Goal: Information Seeking & Learning: Compare options

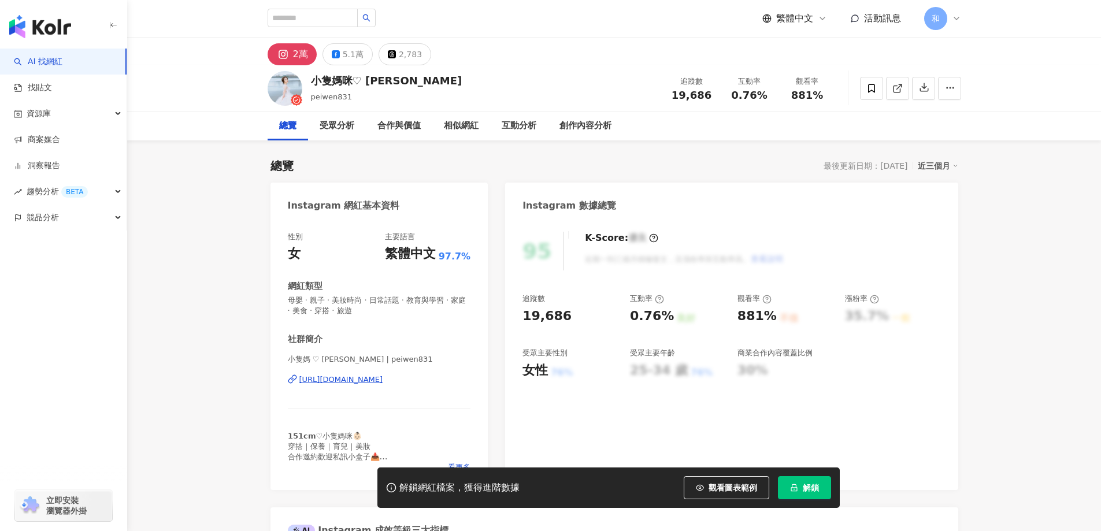
drag, startPoint x: 0, startPoint y: 0, endPoint x: 441, endPoint y: 109, distance: 454.4
click at [392, 75] on div "小隻媽咪♡ Peggy" at bounding box center [386, 80] width 151 height 14
click at [347, 57] on div "5.1萬" at bounding box center [353, 54] width 21 height 16
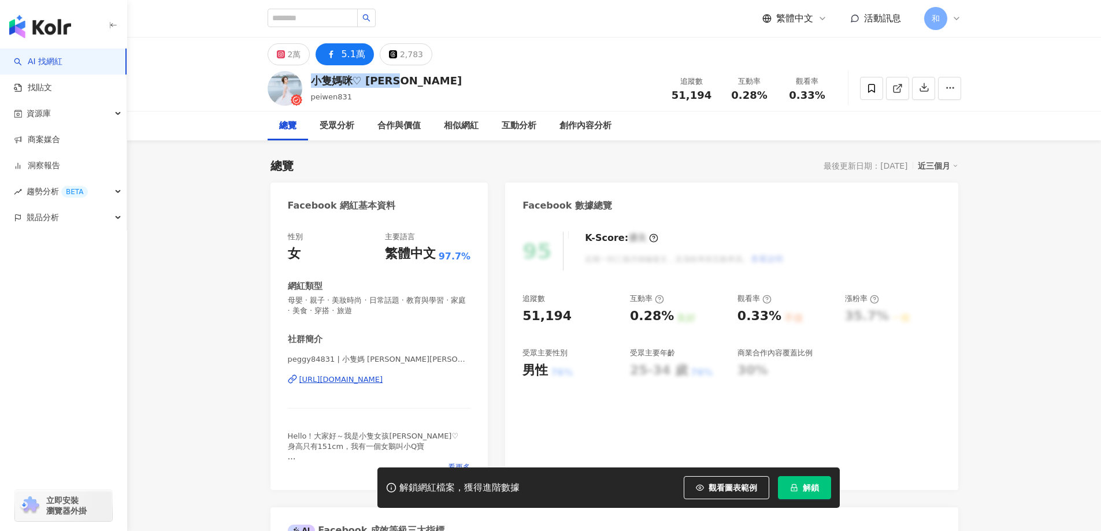
click at [349, 379] on div "https://www.facebook.com/751679358222381" at bounding box center [341, 380] width 84 height 10
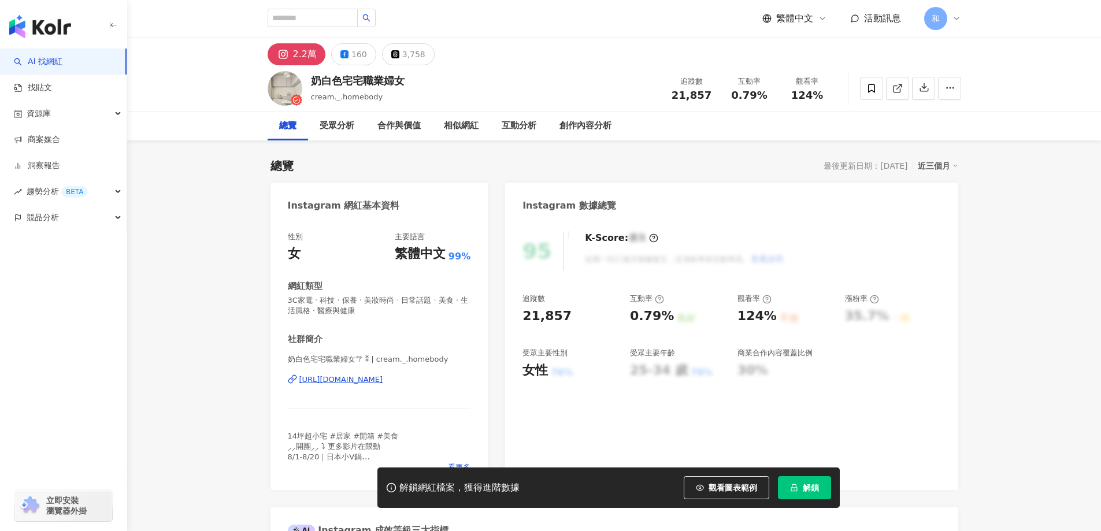
click at [383, 383] on div "https://www.instagram.com/cream._.homebody/" at bounding box center [341, 380] width 84 height 10
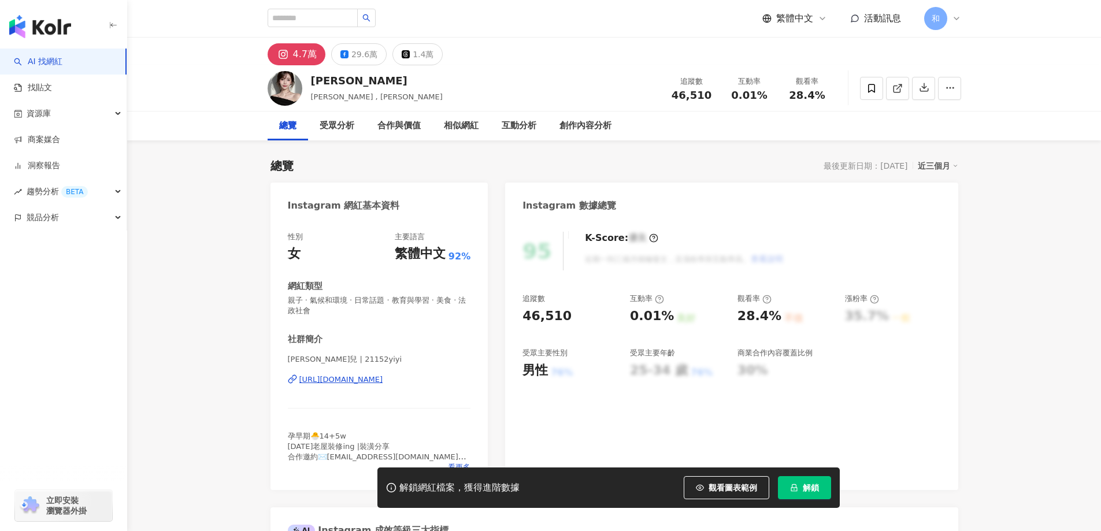
click at [332, 381] on div "https://www.instagram.com/21152yiyi/" at bounding box center [341, 380] width 84 height 10
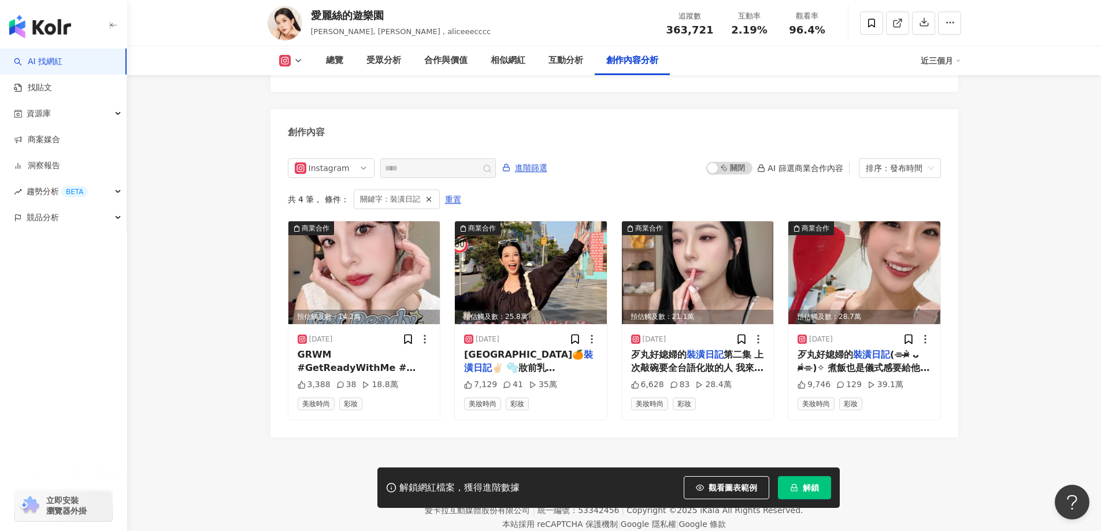
click at [236, 440] on footer "Kolr 使用條款 隱私權保護 聯絡我們 愛卡拉互動媒體股份有限公司 | 統一編號：53342456 | Copyright © 2025 iKala All…" at bounding box center [614, 502] width 974 height 128
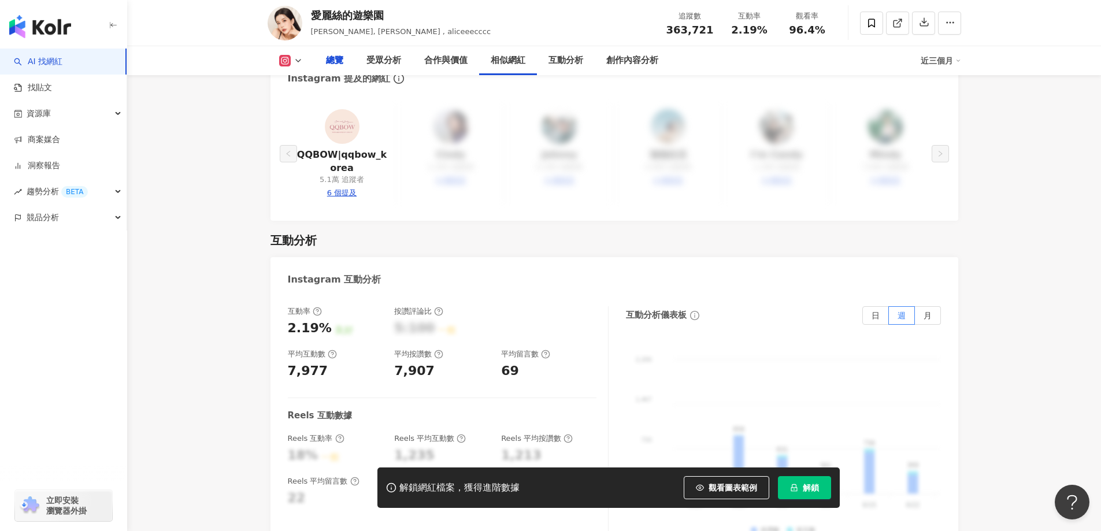
scroll to position [545, 0]
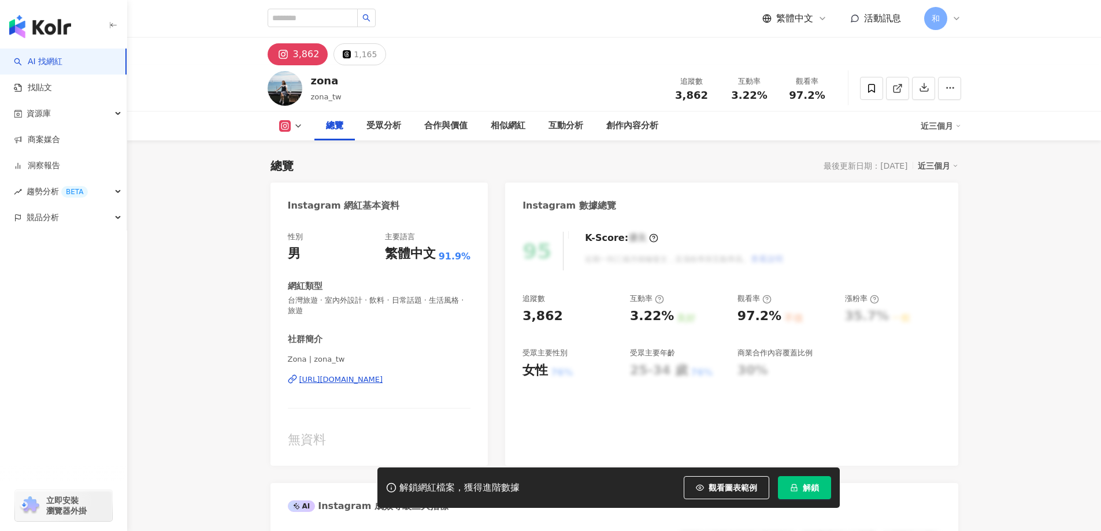
click at [347, 377] on div "[URL][DOMAIN_NAME]" at bounding box center [341, 380] width 84 height 10
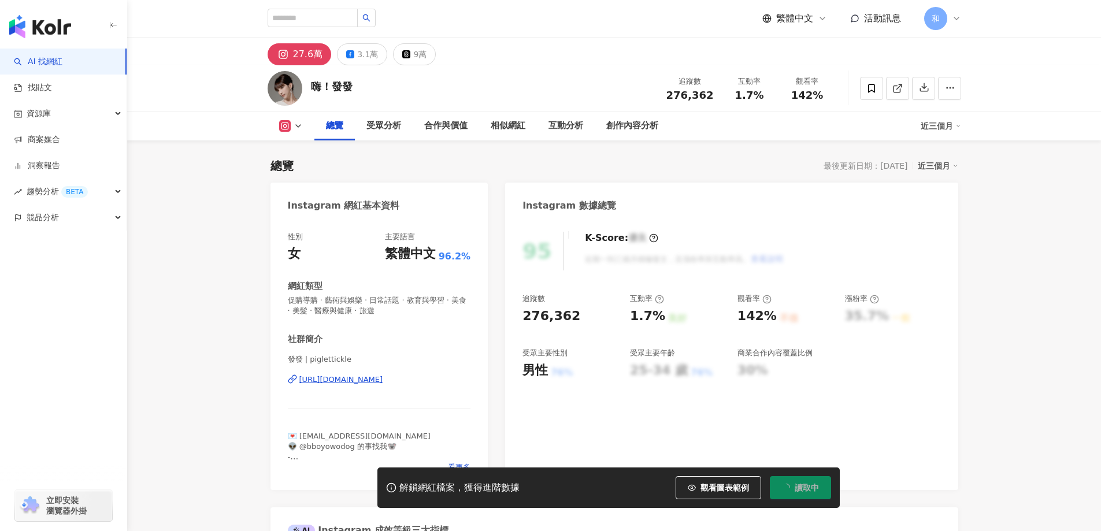
click at [363, 380] on div "https://www.instagram.com/piglettickle/" at bounding box center [341, 380] width 84 height 10
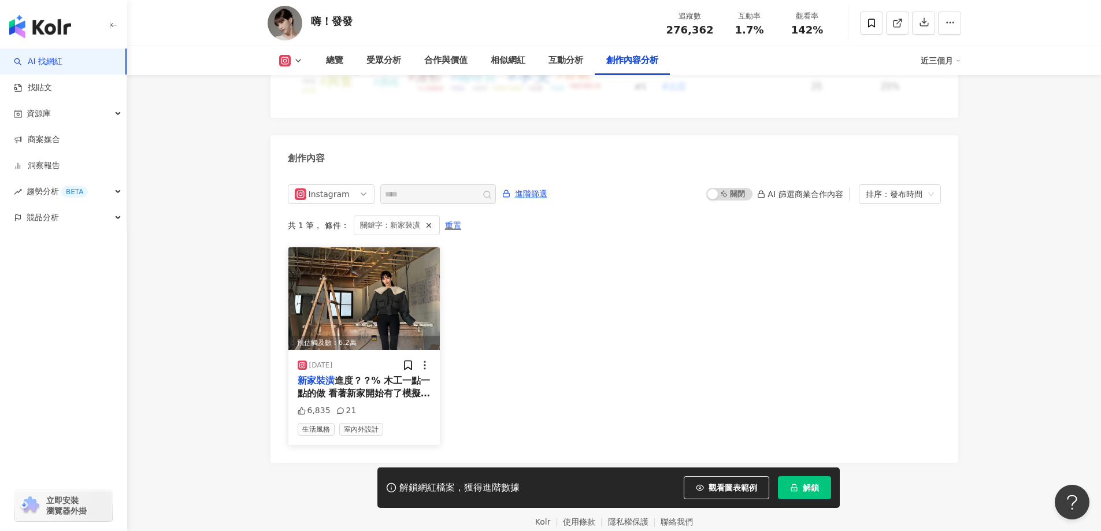
click at [400, 375] on span "進度？？% 木工一點一點的做 看著新家開始有了模擬圖的雛形 真的是很感動又開心💗 繼續一起努力工作打造我們的家吧😍" at bounding box center [364, 406] width 133 height 63
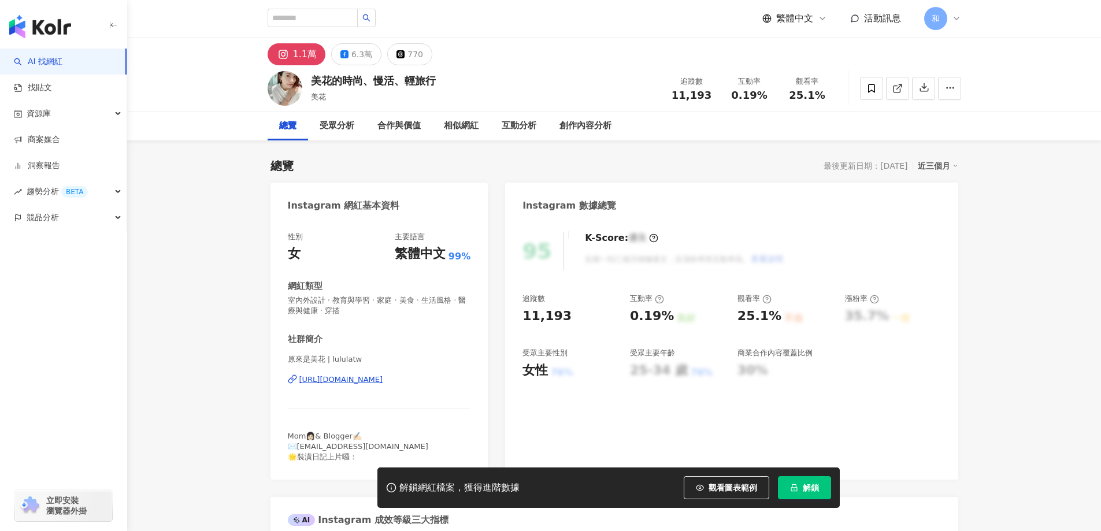
click at [383, 383] on div "[URL][DOMAIN_NAME]" at bounding box center [341, 380] width 84 height 10
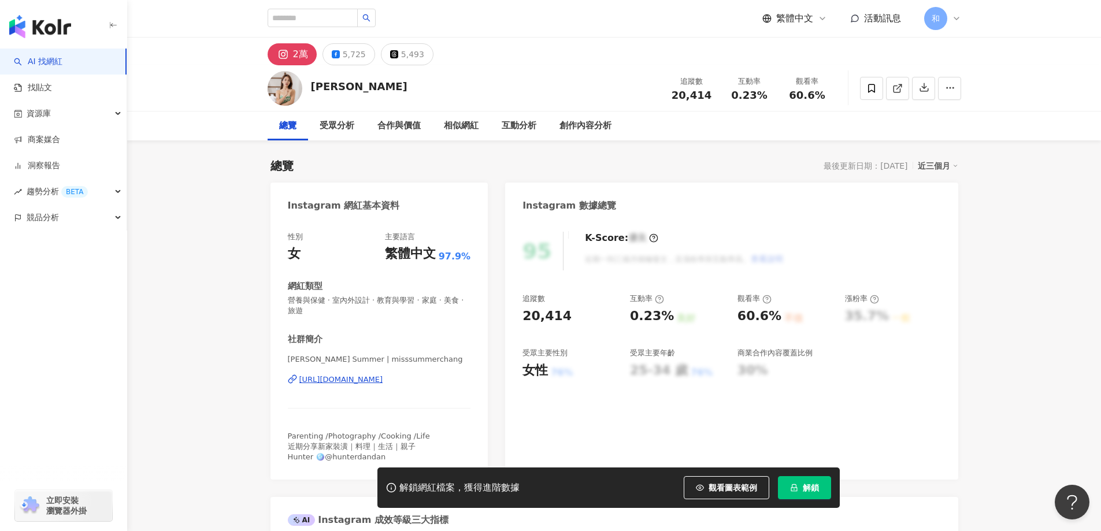
click at [926, 390] on div "95 K-Score : 優良 近期一到三個月積極發文，且漲粉率與互動率高。 查看說明 追蹤數 20,414 互動率 0.23% 良好 觀看率 60.6% 不…" at bounding box center [731, 350] width 453 height 260
click at [361, 376] on div "https://www.instagram.com/misssummerchang/" at bounding box center [341, 380] width 84 height 10
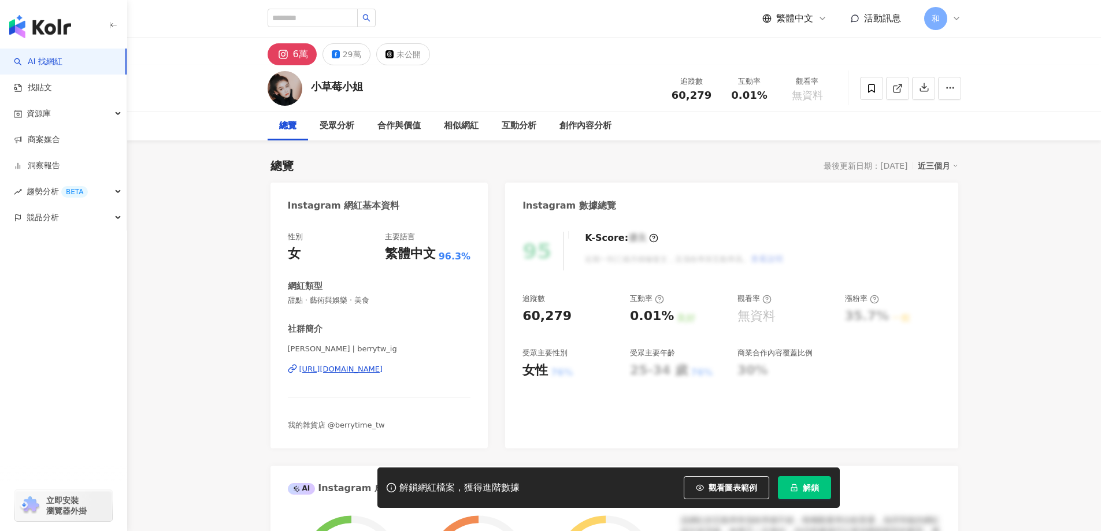
click at [383, 371] on div "https://www.instagram.com/berrytw_ig/" at bounding box center [341, 369] width 84 height 10
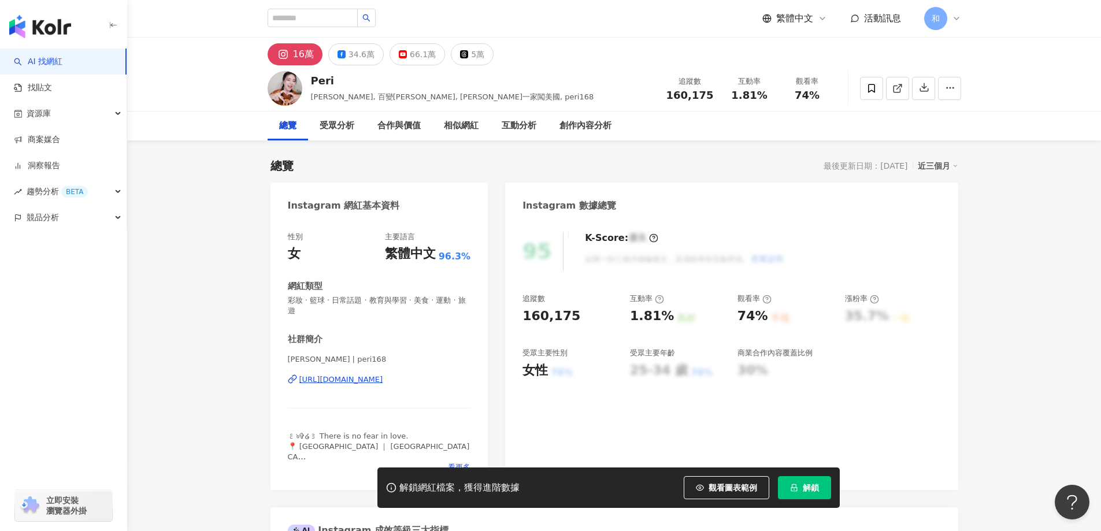
click at [351, 375] on div "[URL][DOMAIN_NAME]" at bounding box center [341, 380] width 84 height 10
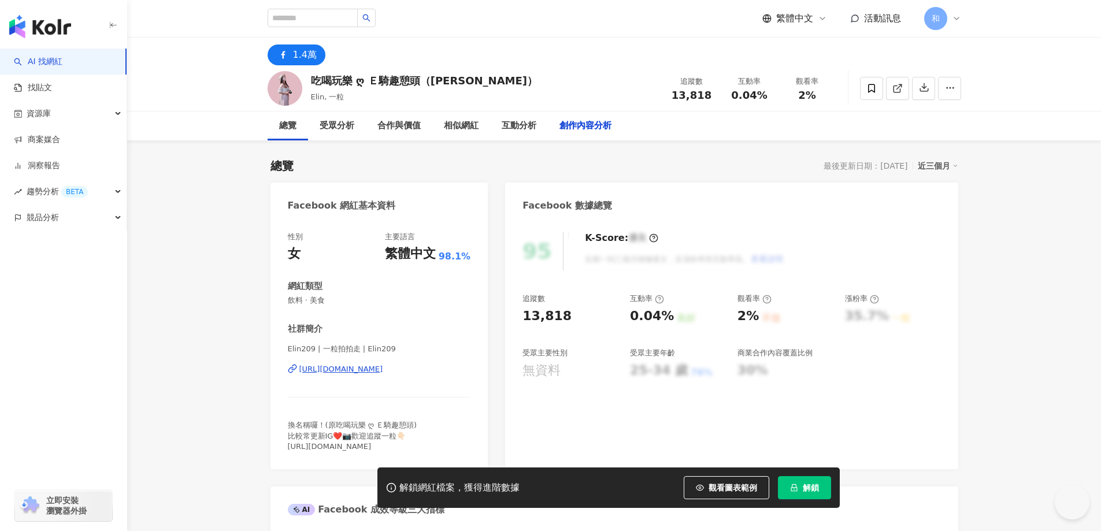
scroll to position [3125, 0]
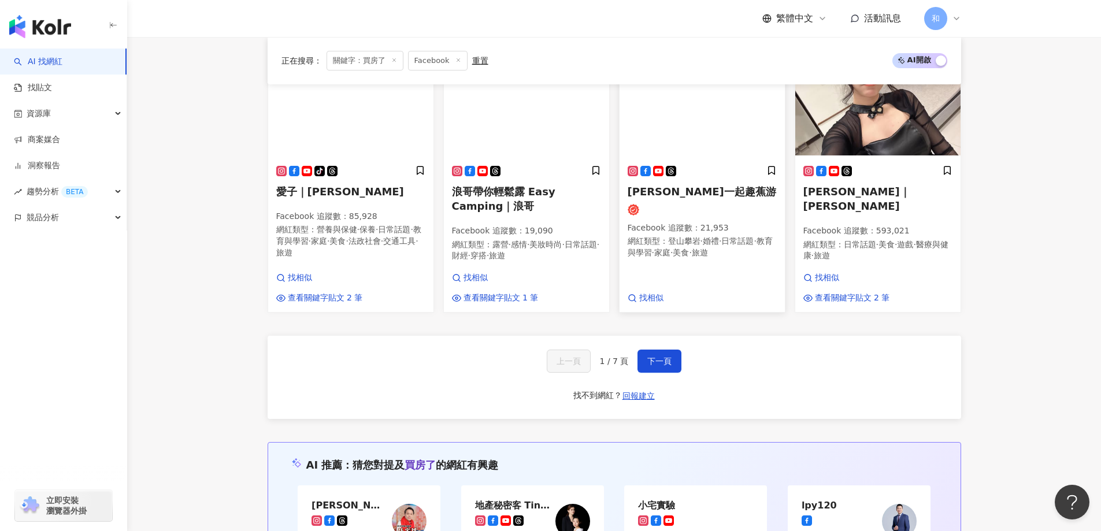
scroll to position [1040, 0]
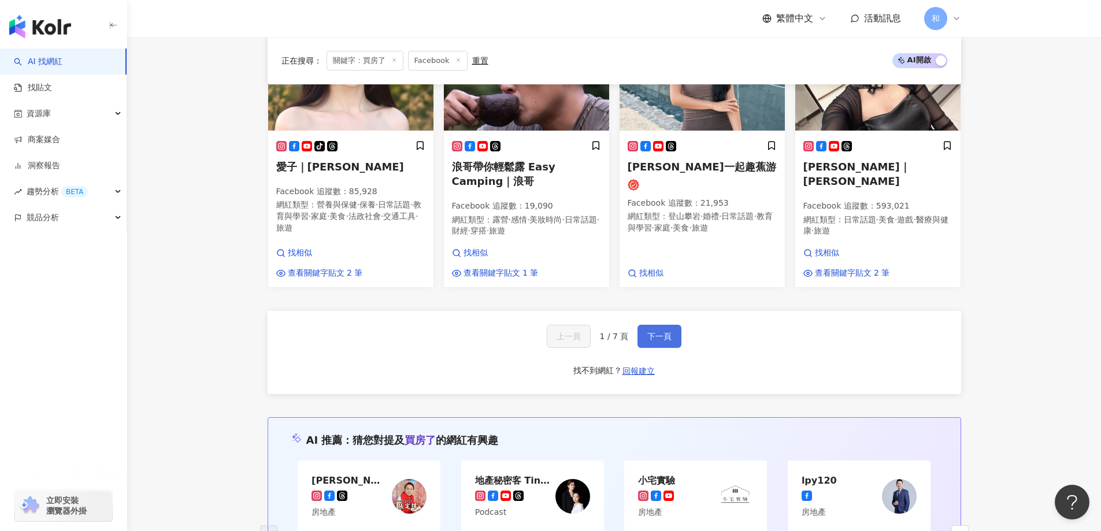
click at [664, 332] on span "下一頁" at bounding box center [659, 336] width 24 height 9
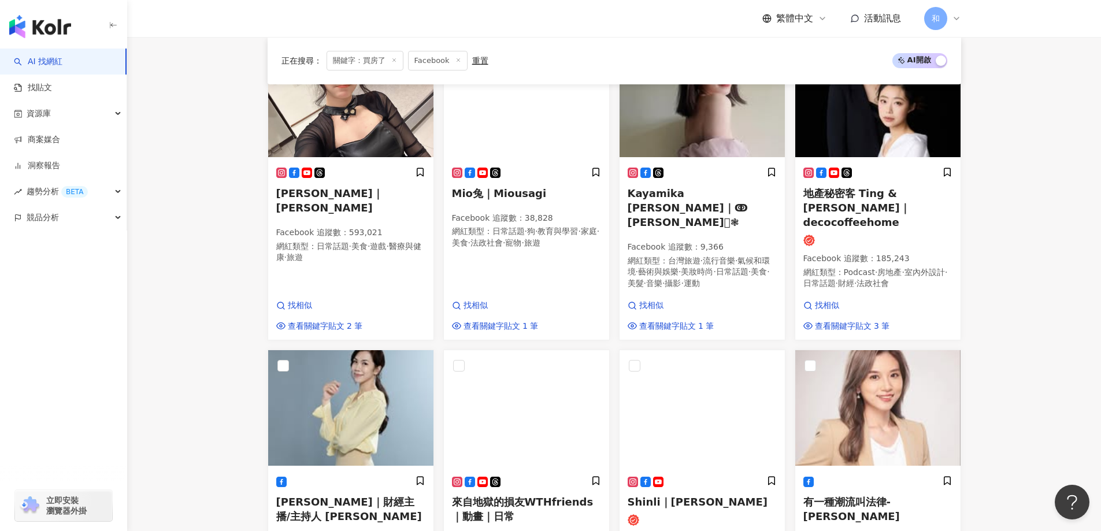
scroll to position [428, 0]
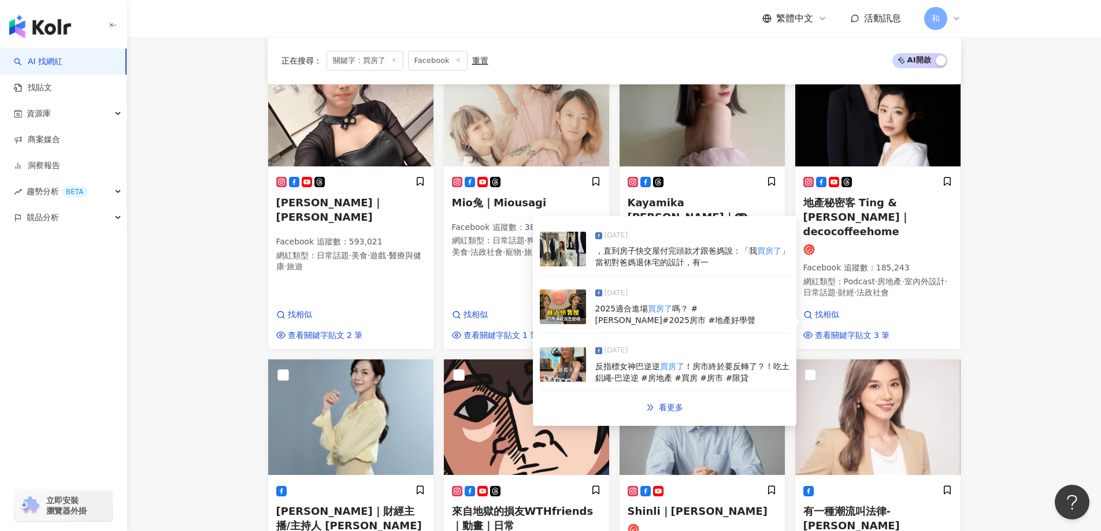
click at [1014, 326] on main "Facebook *** 台灣 搜尋 您可能感興趣： 房地產投資 投資房產 地產投資 買房計劃 買房達人[PERSON_NAME] 類型 性別 追蹤數 互動率…" at bounding box center [614, 532] width 974 height 1847
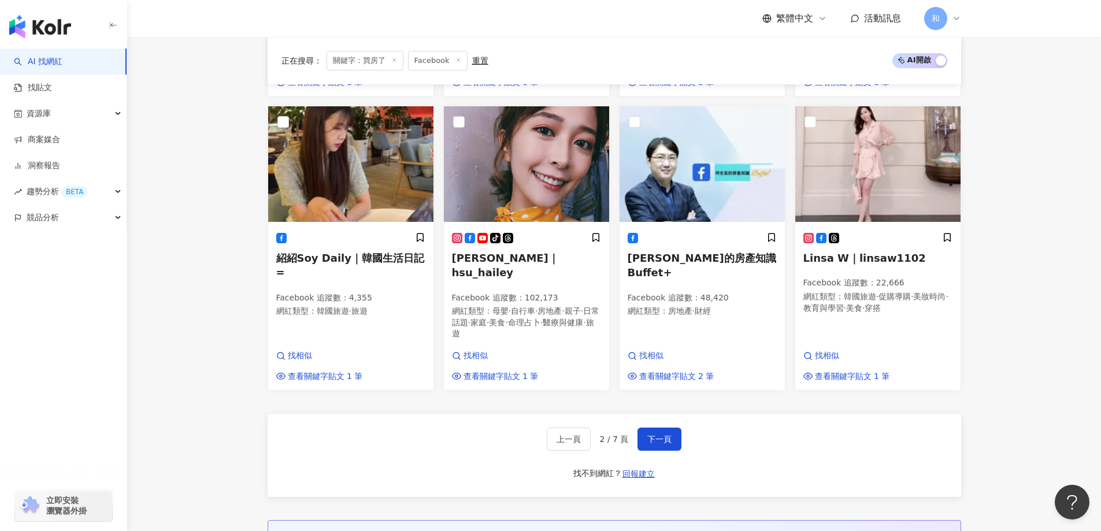
scroll to position [1006, 0]
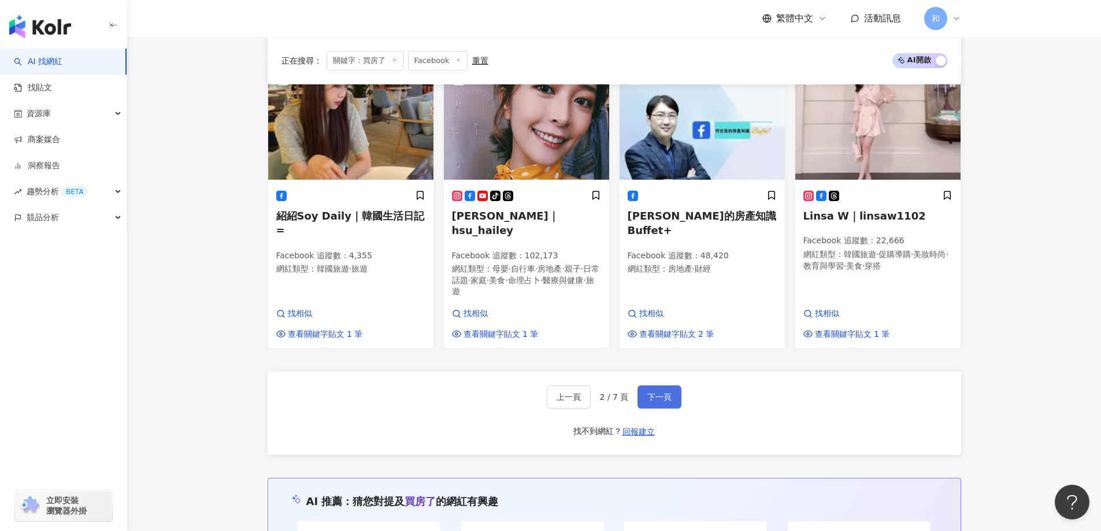
click at [651, 386] on button "下一頁" at bounding box center [660, 397] width 44 height 23
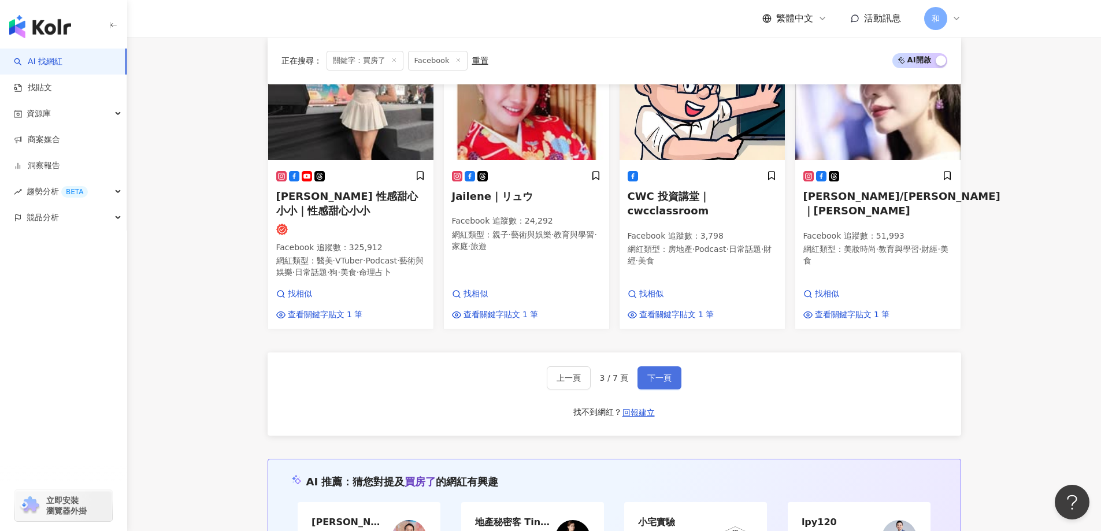
click at [653, 373] on span "下一頁" at bounding box center [659, 377] width 24 height 9
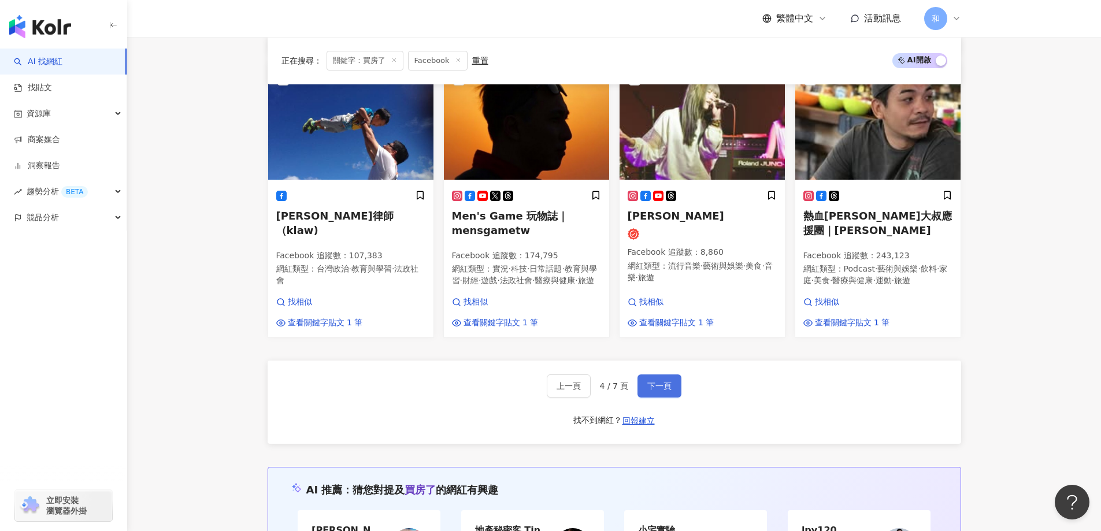
click at [669, 381] on span "下一頁" at bounding box center [659, 385] width 24 height 9
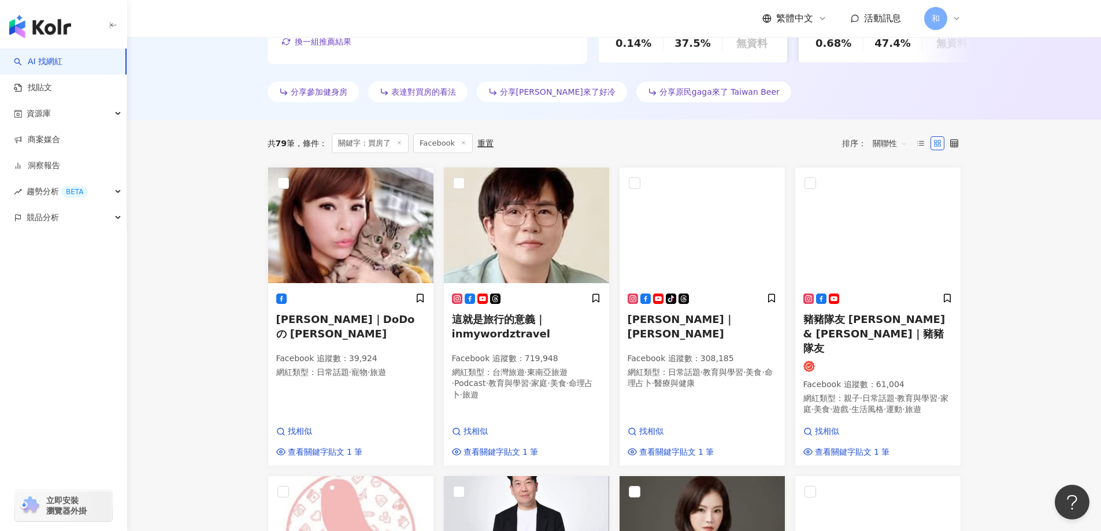
scroll to position [312, 0]
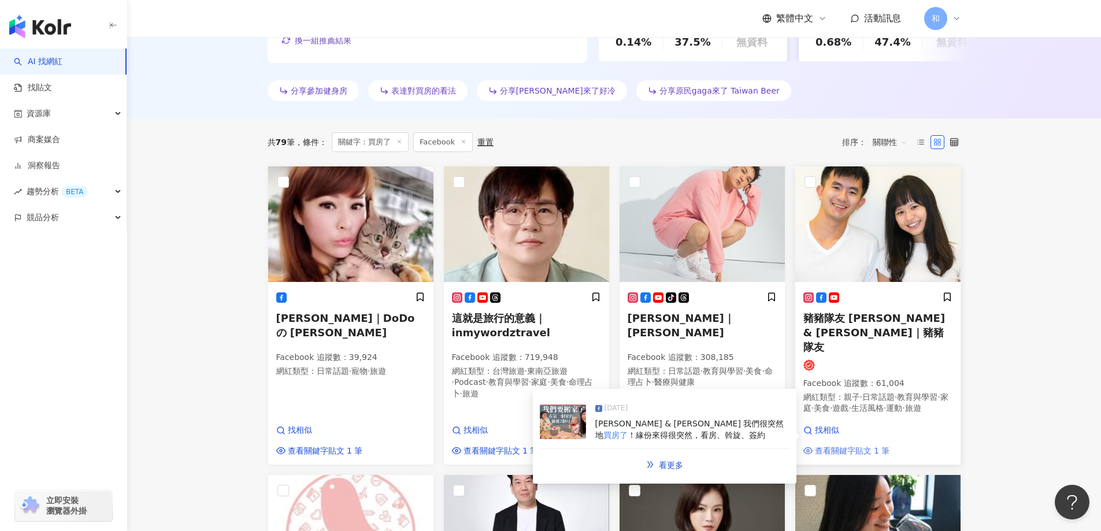
click at [852, 446] on span "查看關鍵字貼文 1 筆" at bounding box center [852, 452] width 75 height 12
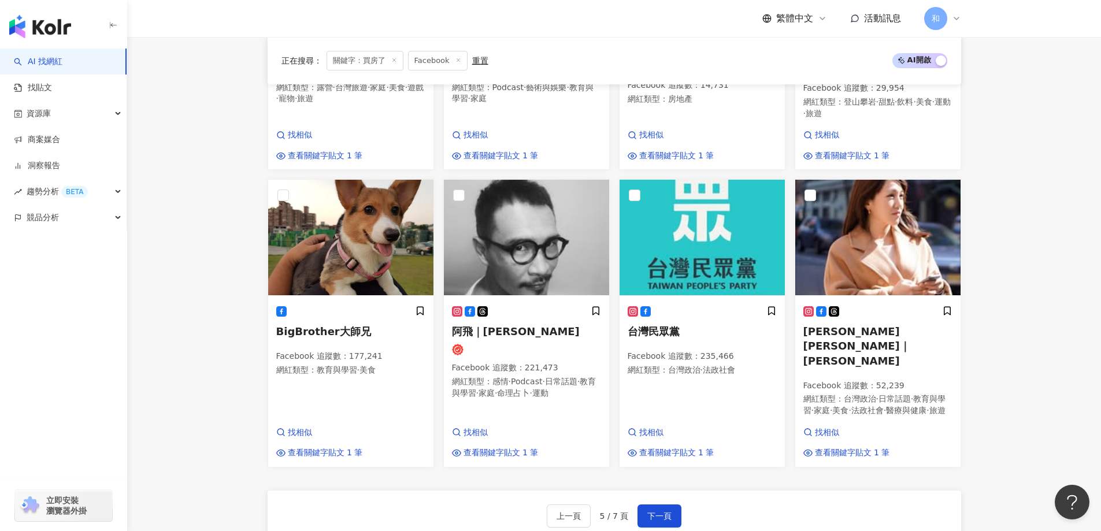
scroll to position [1064, 0]
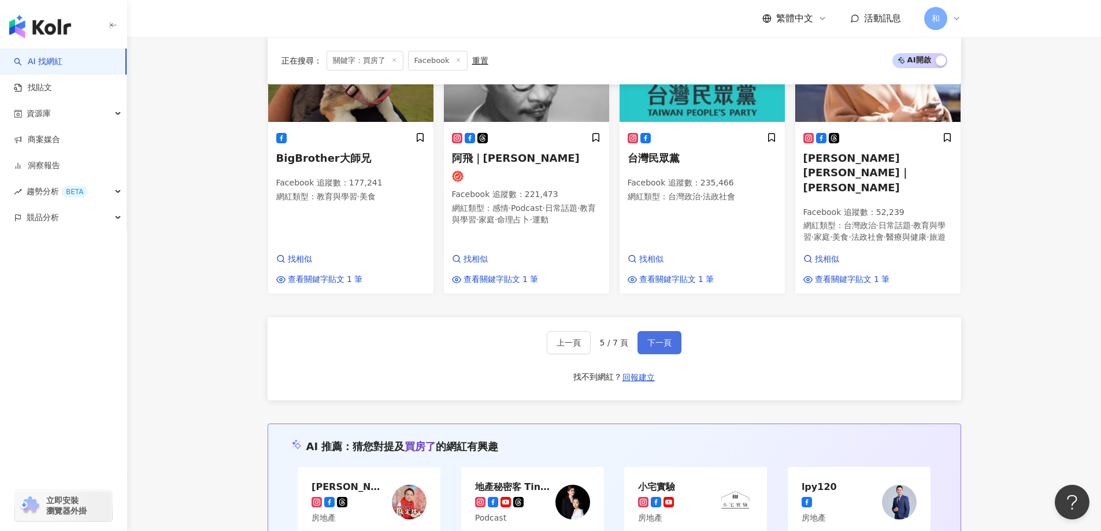
click at [654, 338] on span "下一頁" at bounding box center [659, 342] width 24 height 9
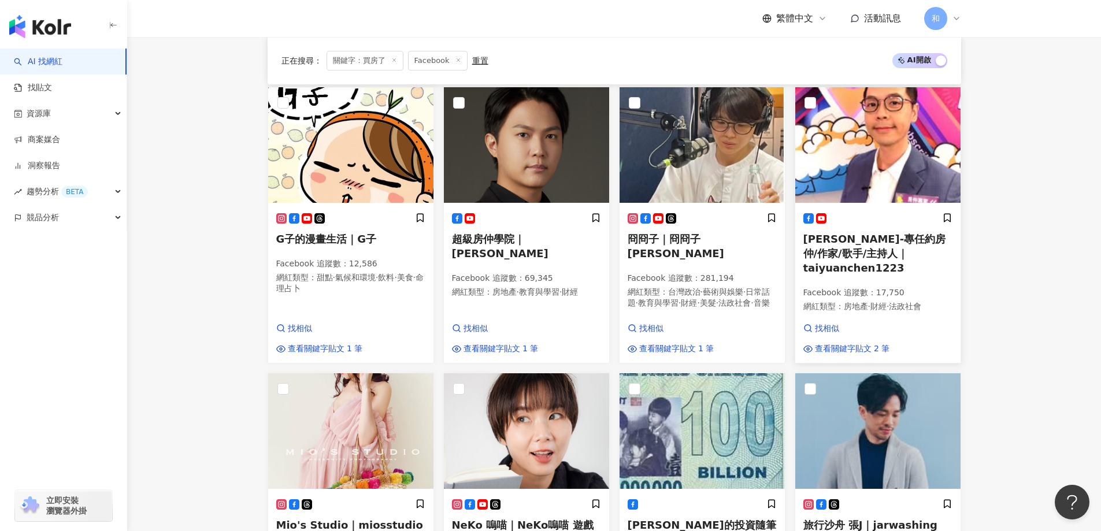
scroll to position [910, 0]
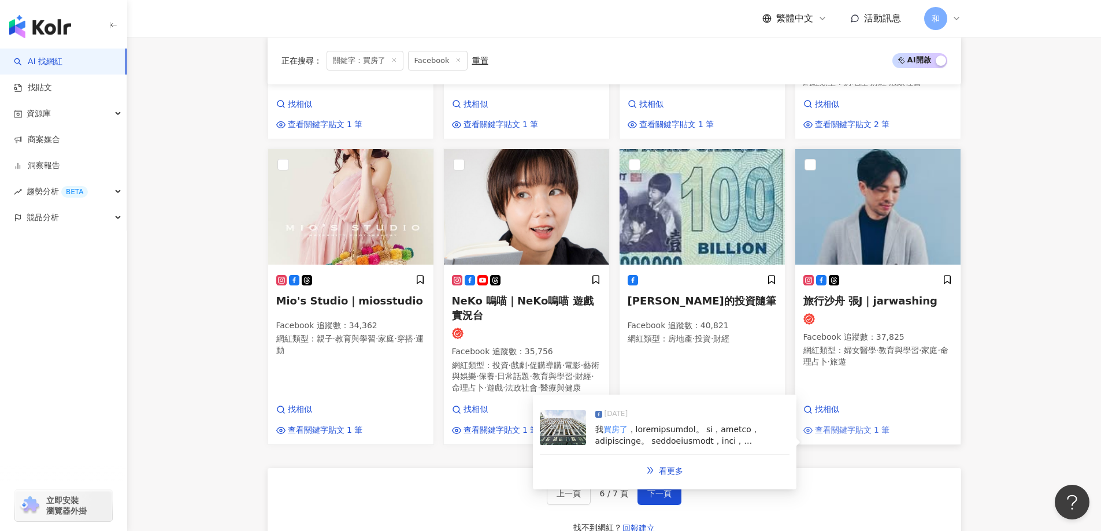
click at [856, 425] on span "查看關鍵字貼文 1 筆" at bounding box center [852, 431] width 75 height 12
click at [1033, 343] on main "Facebook *** 台灣 搜尋 您可能感興趣： 房地產投資 投資房產 地產投資 買房計劃 買房達人羅右宸 類型 性別 追蹤數 互動率 觀看率 合作費用預…" at bounding box center [614, 50] width 974 height 1847
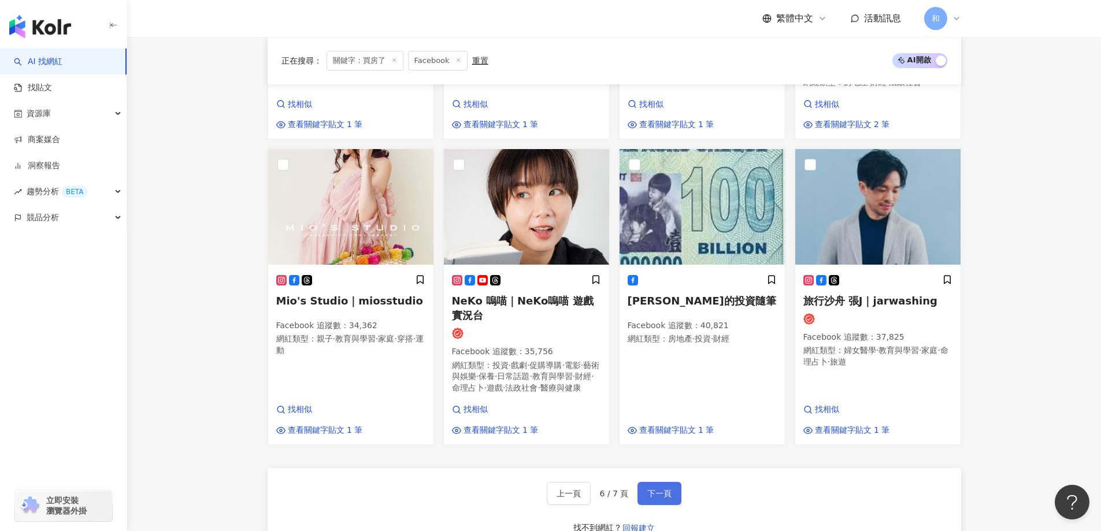
click at [655, 489] on span "下一頁" at bounding box center [659, 493] width 24 height 9
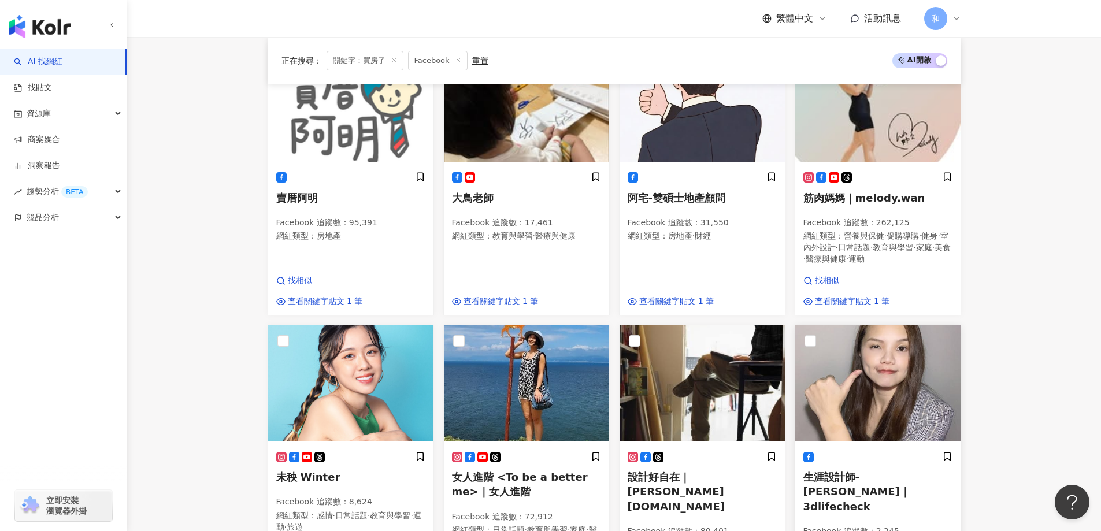
scroll to position [432, 0]
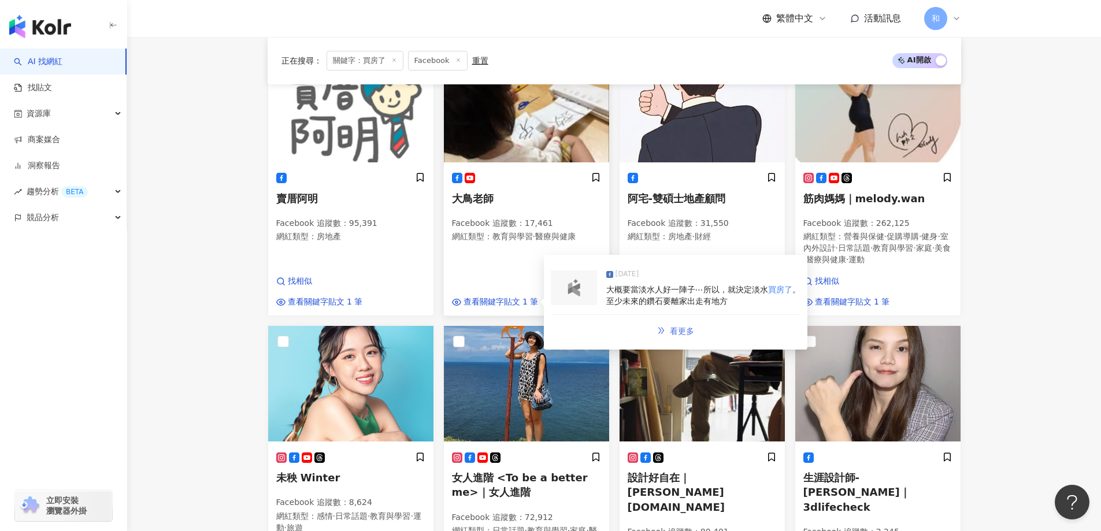
click at [691, 333] on span "看更多" at bounding box center [682, 331] width 24 height 9
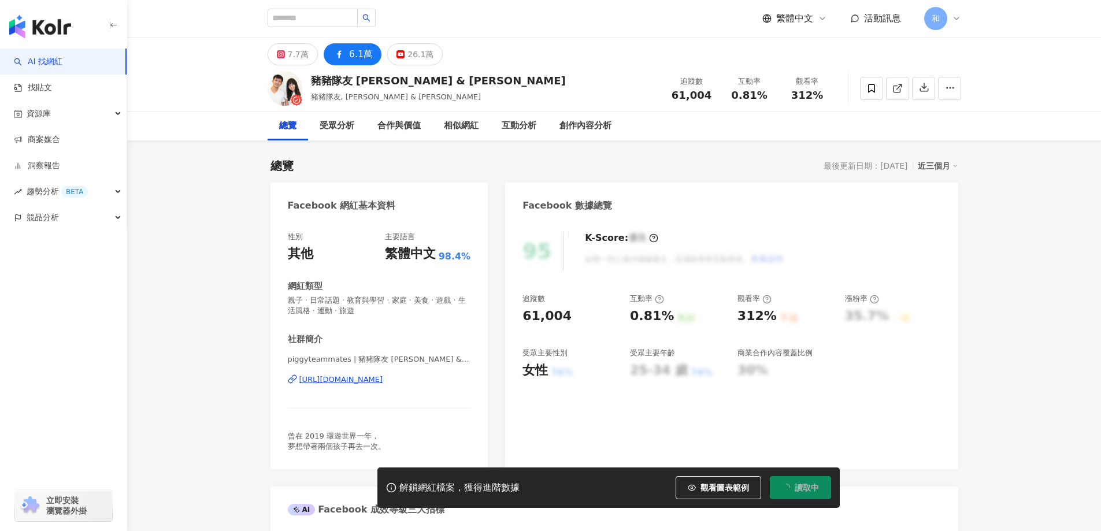
click at [365, 379] on div "https://www.facebook.com/999165443604118" at bounding box center [341, 380] width 84 height 10
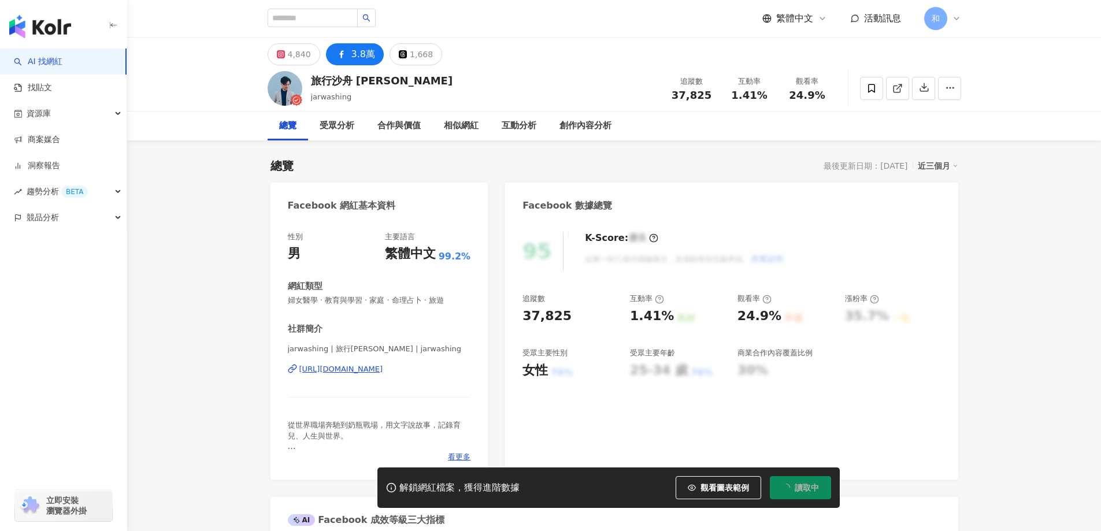
click at [383, 369] on div "https://www.facebook.com/1486215428337614" at bounding box center [341, 369] width 84 height 10
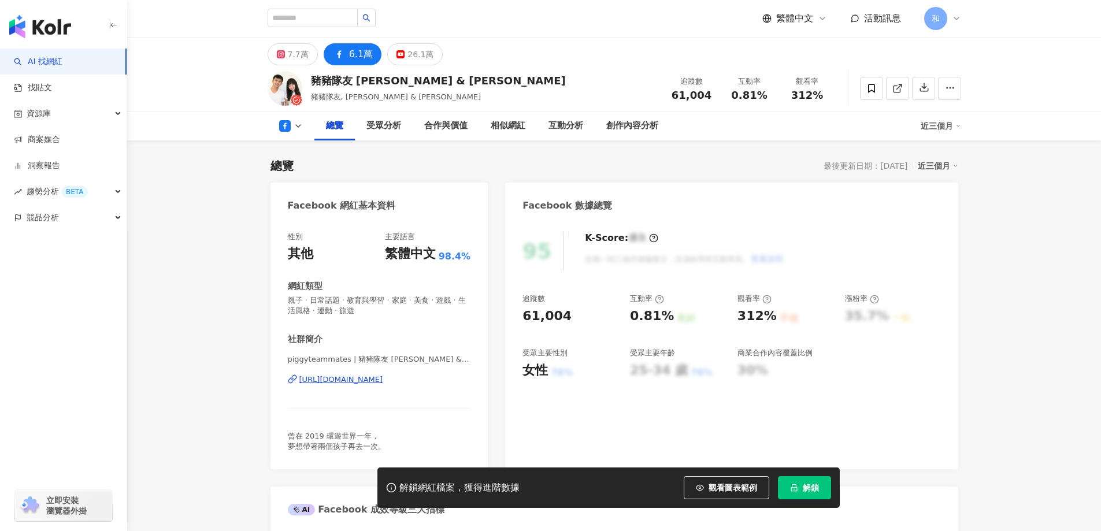
click at [304, 65] on div "豬豬隊友 [PERSON_NAME] & [PERSON_NAME] 豬豬隊友, [PERSON_NAME] & [PERSON_NAME] 追蹤數 61,0…" at bounding box center [615, 88] width 740 height 46
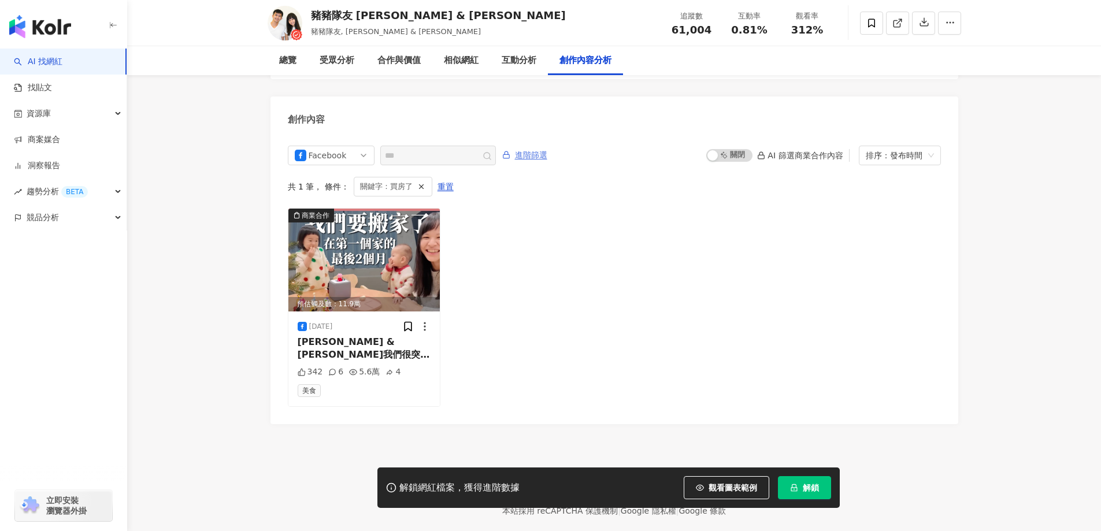
click at [540, 146] on span "進階篩選" at bounding box center [531, 155] width 32 height 18
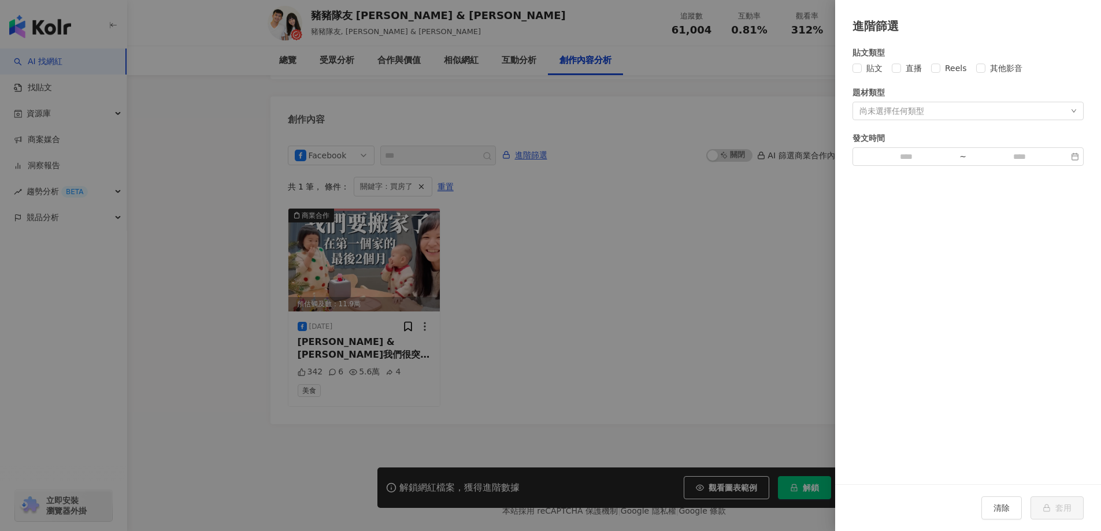
click at [636, 205] on div at bounding box center [550, 265] width 1101 height 531
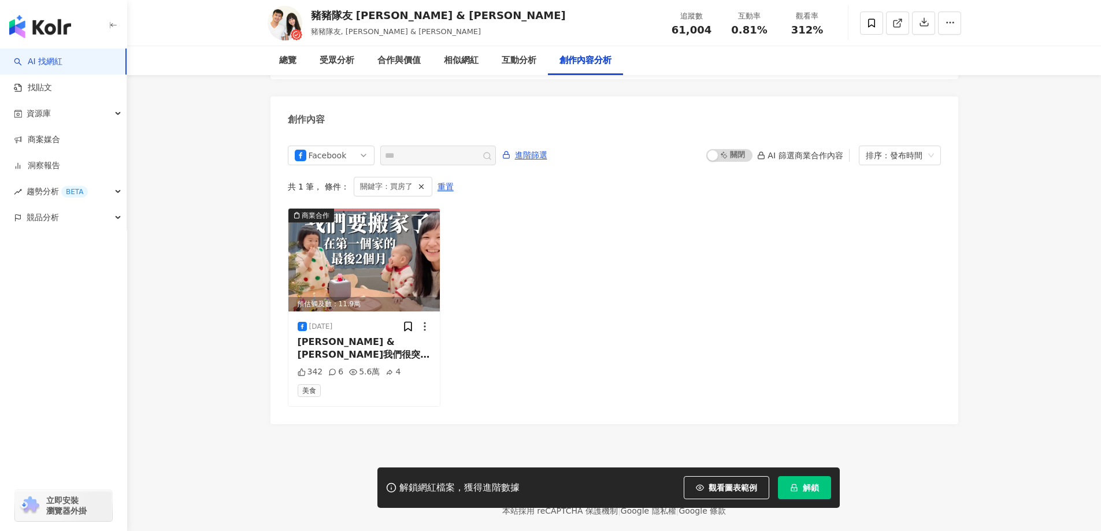
scroll to position [0, 0]
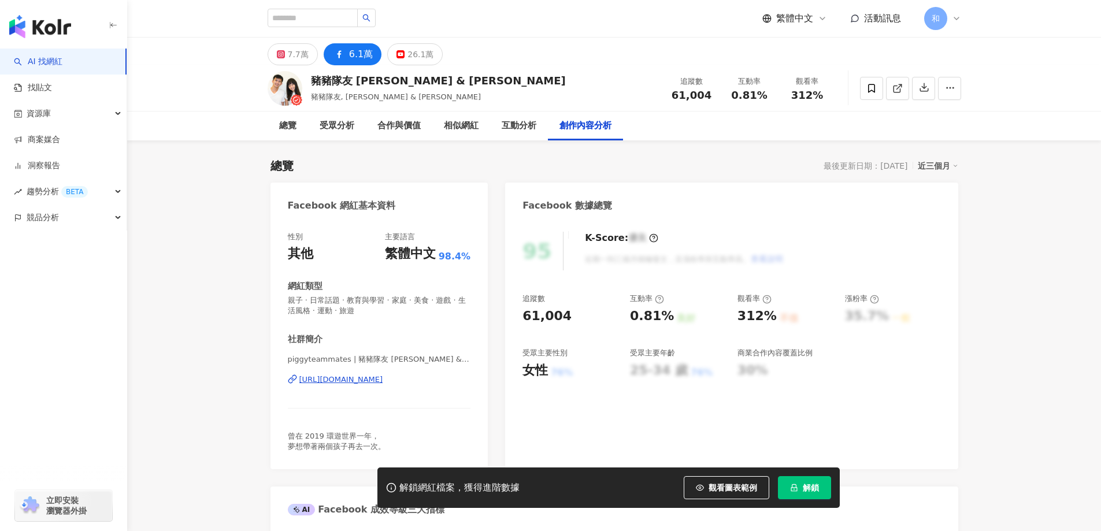
click at [614, 233] on div "K-Score : 優良" at bounding box center [621, 238] width 73 height 13
click at [321, 20] on input "search" at bounding box center [313, 18] width 90 height 18
type input "***"
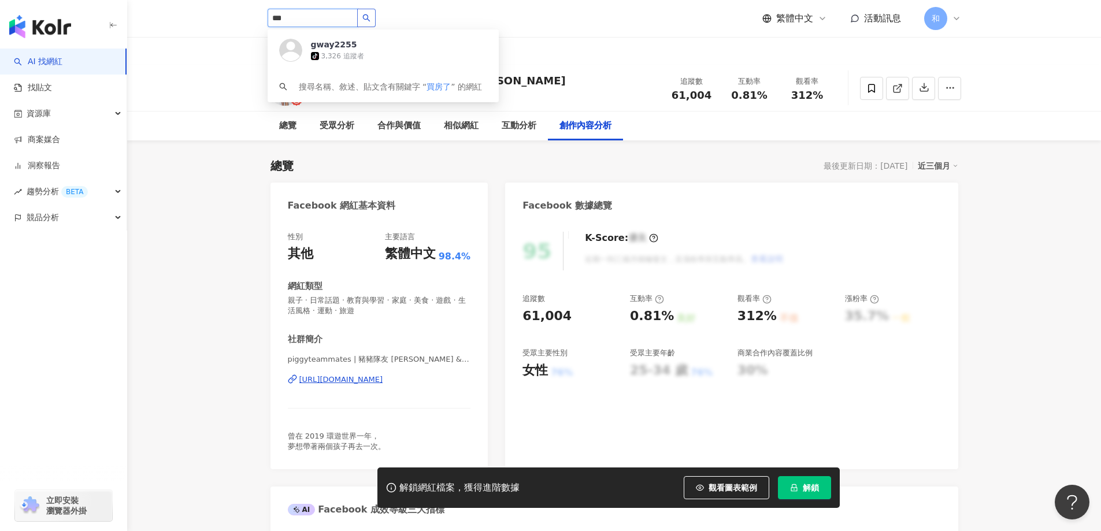
click at [371, 21] on icon "search" at bounding box center [366, 18] width 8 height 8
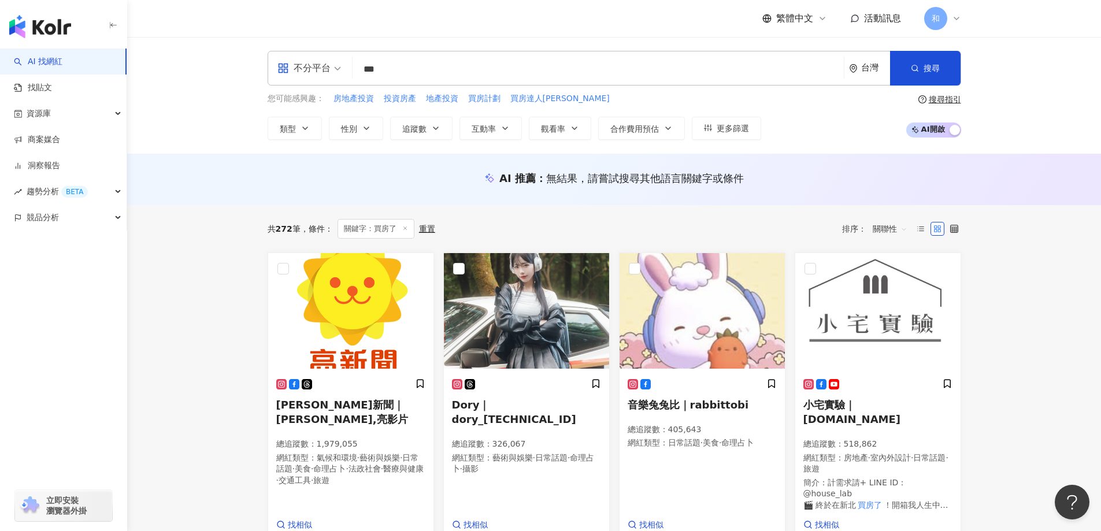
click at [334, 68] on span "不分平台" at bounding box center [309, 68] width 64 height 18
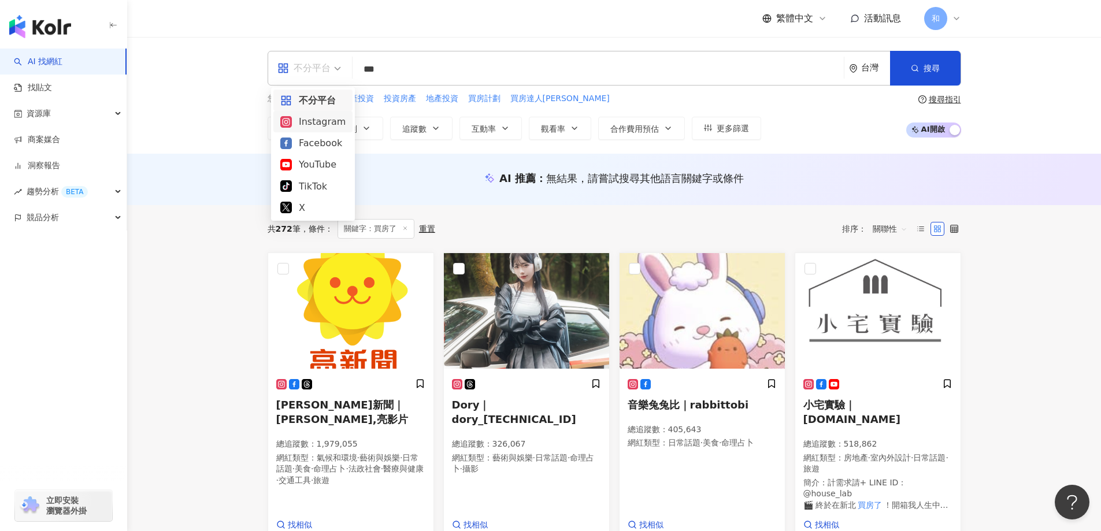
click at [334, 124] on div "Instagram" at bounding box center [312, 121] width 65 height 14
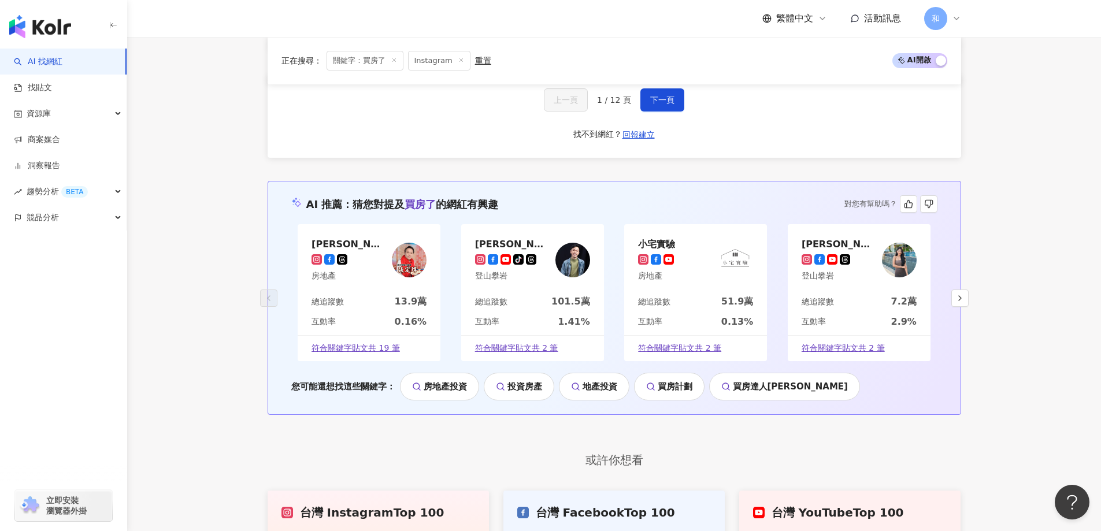
scroll to position [972, 0]
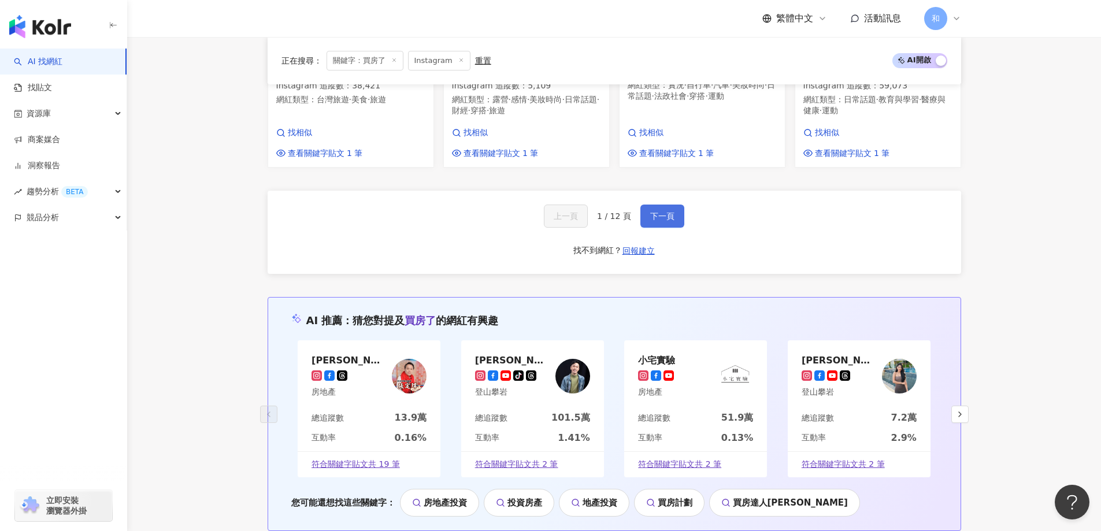
click at [664, 205] on button "下一頁" at bounding box center [662, 216] width 44 height 23
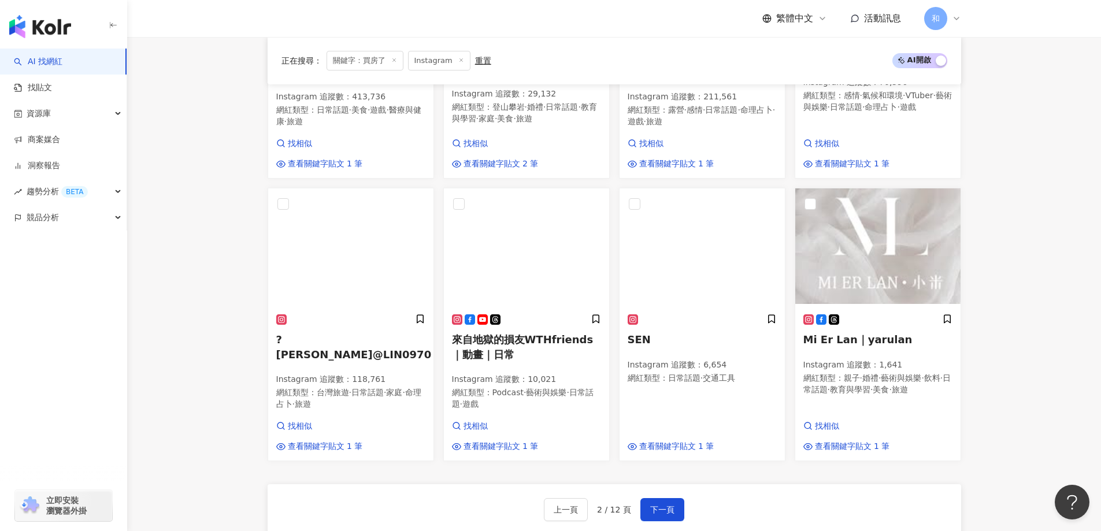
scroll to position [779, 0]
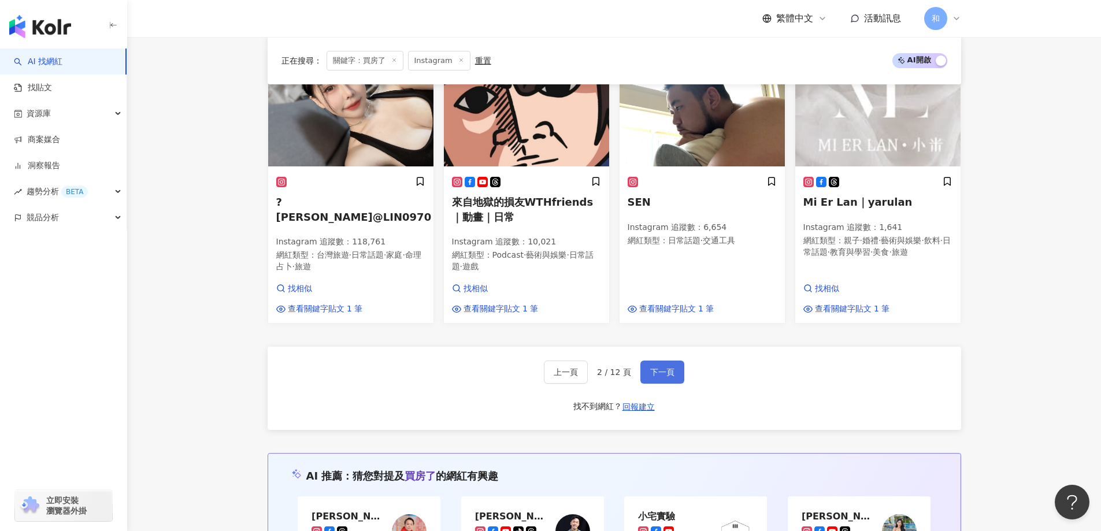
click at [672, 364] on button "下一頁" at bounding box center [662, 372] width 44 height 23
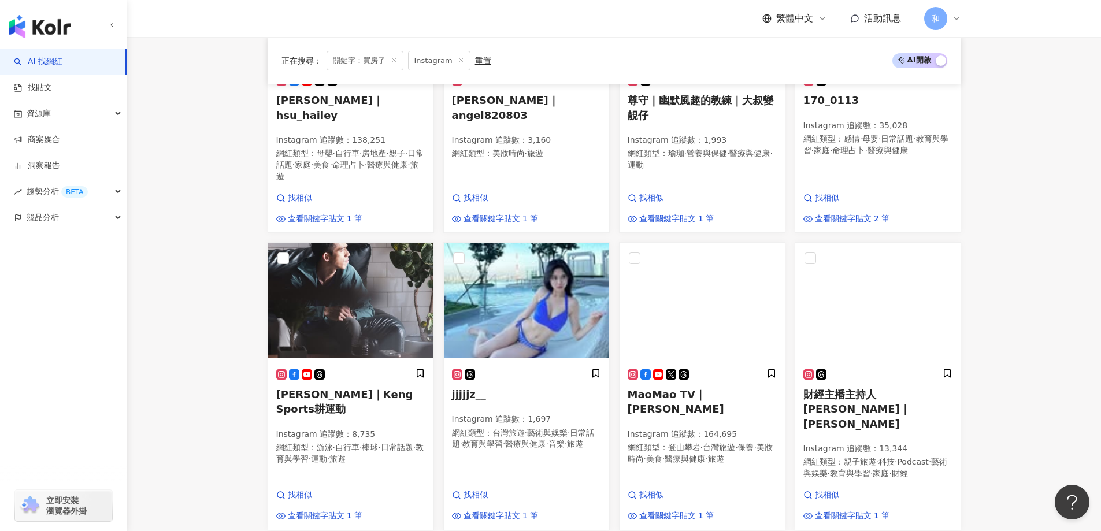
scroll to position [771, 0]
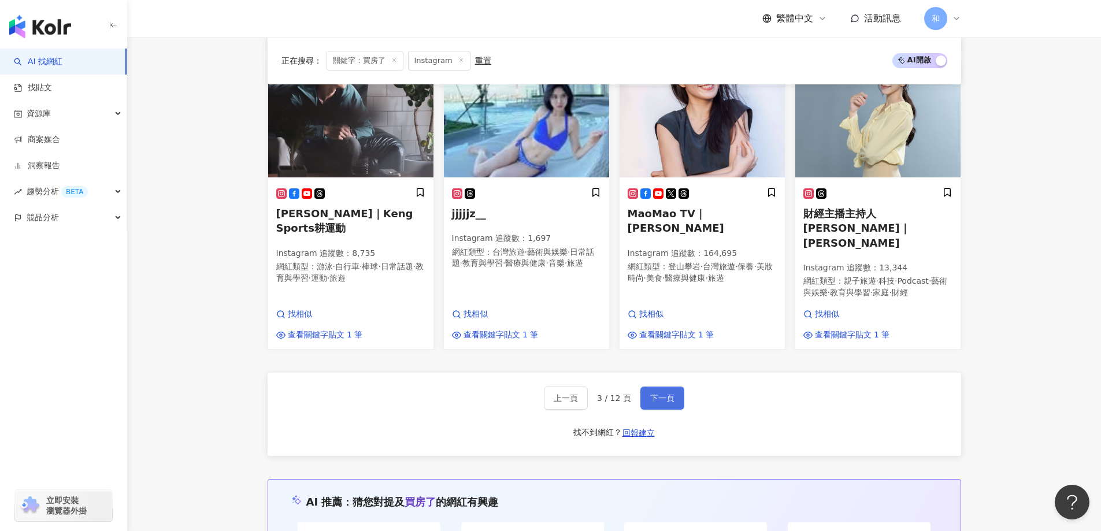
click at [679, 387] on button "下一頁" at bounding box center [662, 398] width 44 height 23
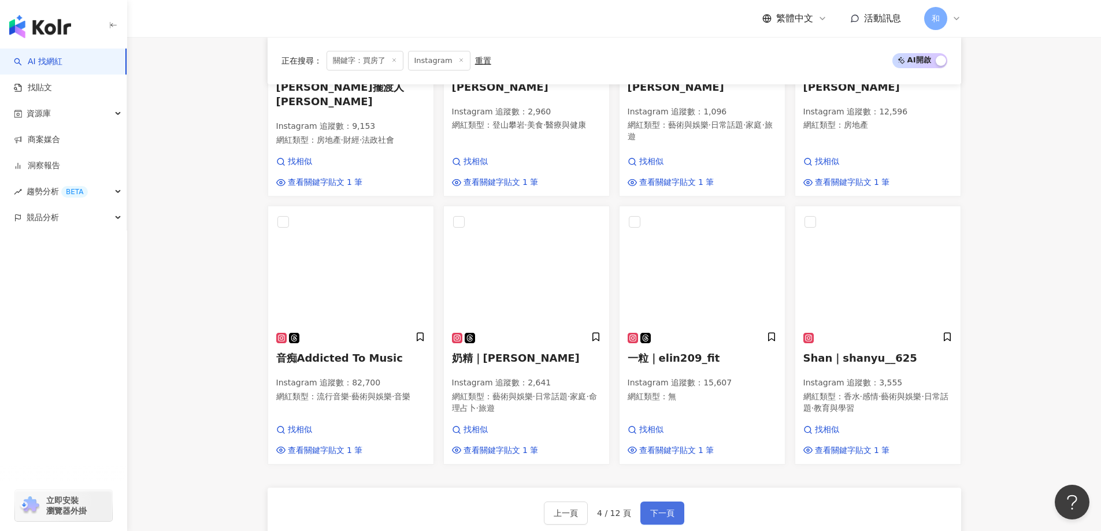
scroll to position [753, 0]
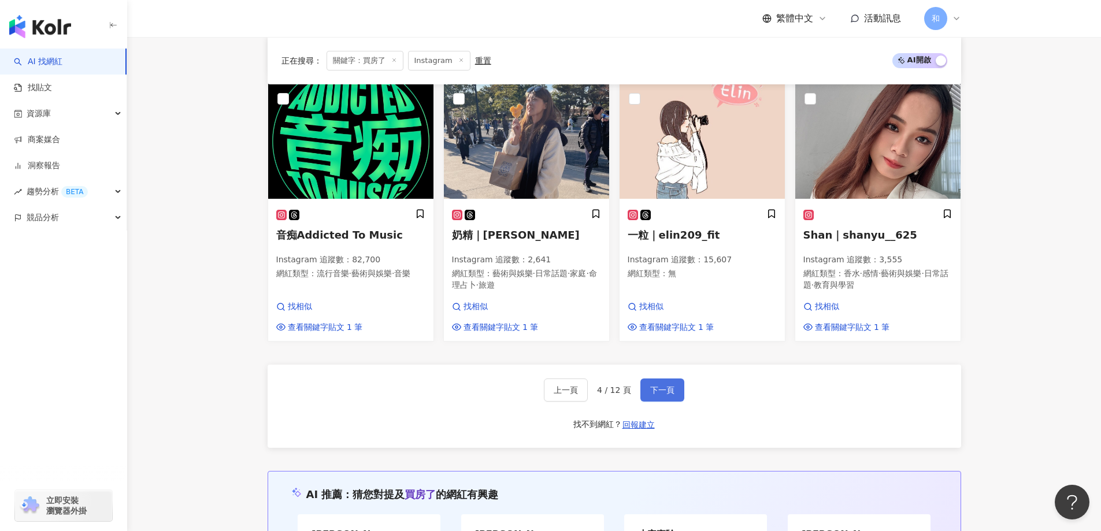
click at [660, 386] on span "下一頁" at bounding box center [662, 390] width 24 height 9
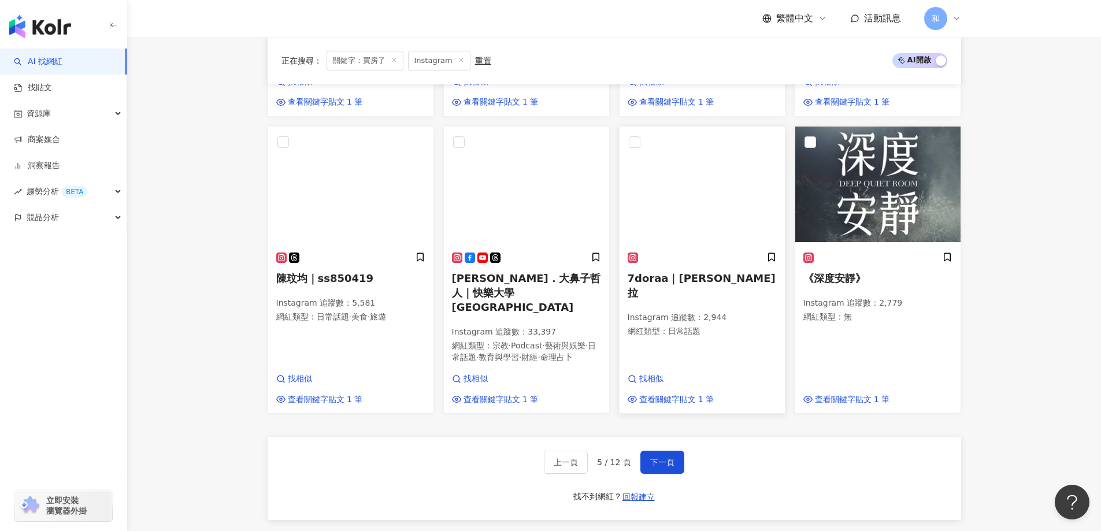
scroll to position [869, 0]
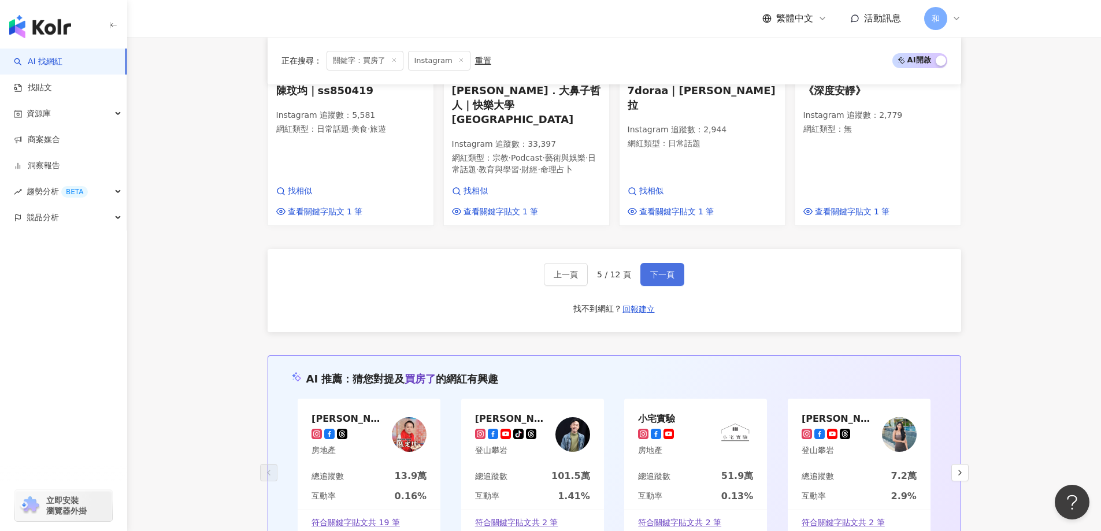
click at [659, 270] on span "下一頁" at bounding box center [662, 274] width 24 height 9
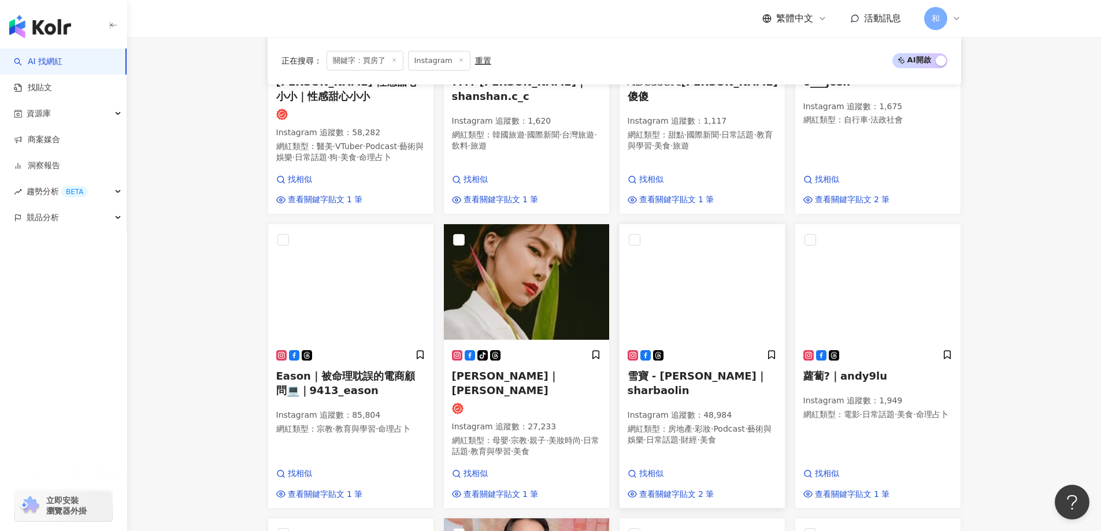
scroll to position [386, 0]
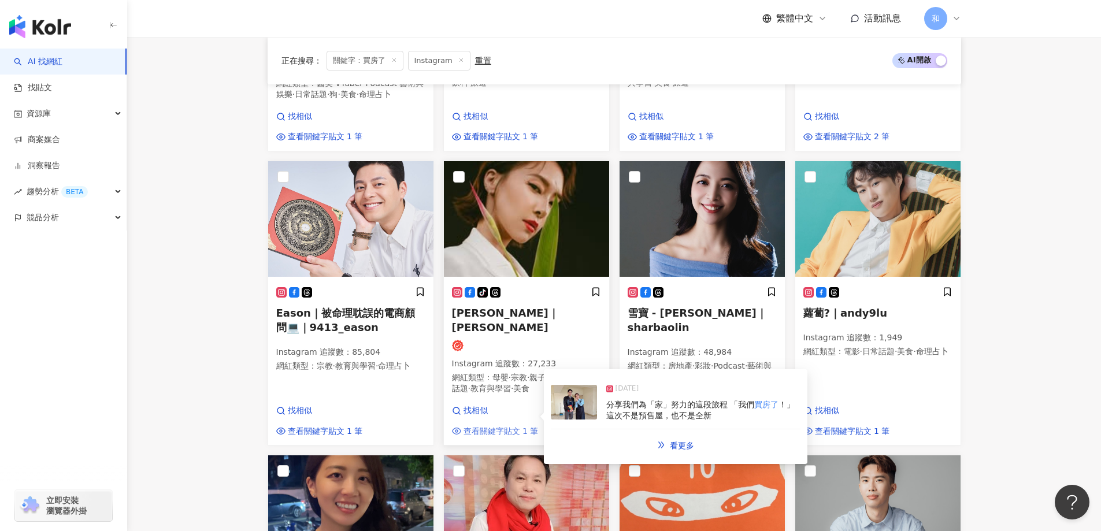
click at [524, 426] on span "查看關鍵字貼文 1 筆" at bounding box center [501, 432] width 75 height 12
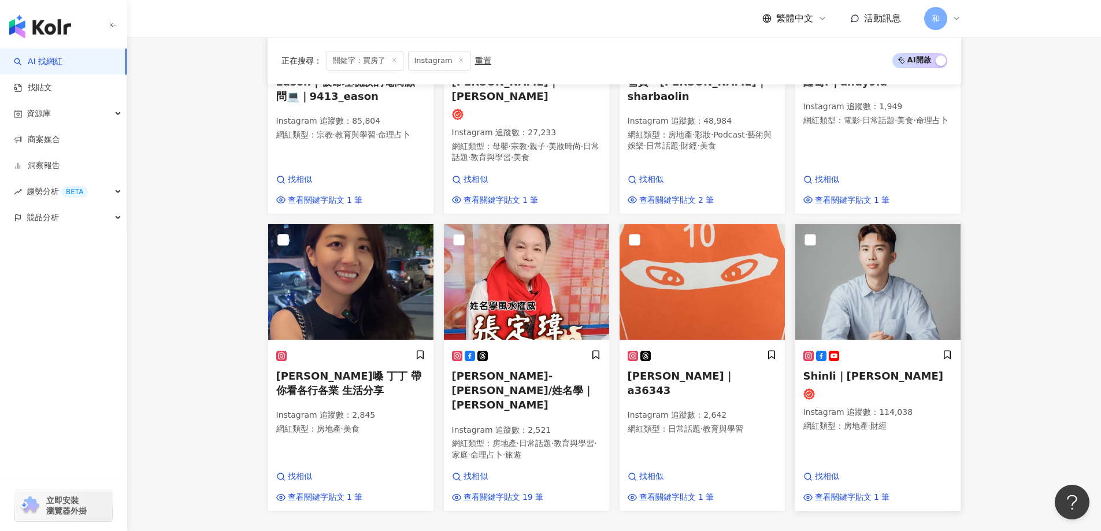
scroll to position [733, 0]
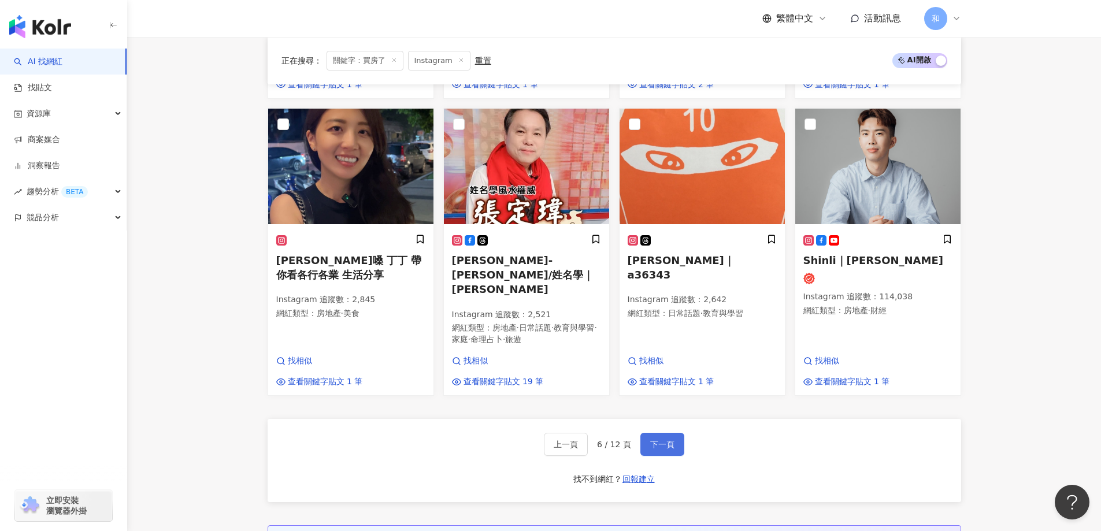
click at [653, 440] on span "下一頁" at bounding box center [662, 444] width 24 height 9
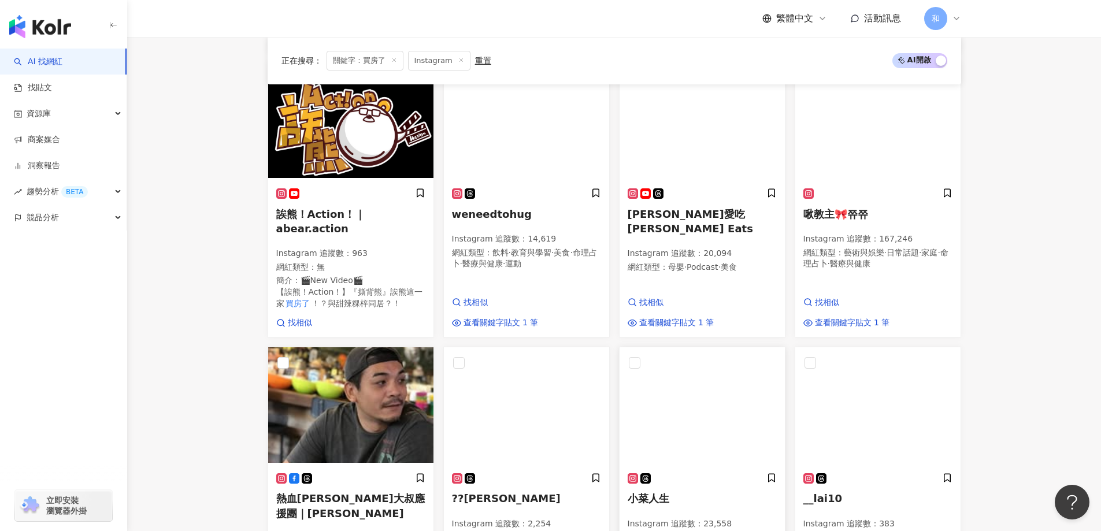
scroll to position [649, 0]
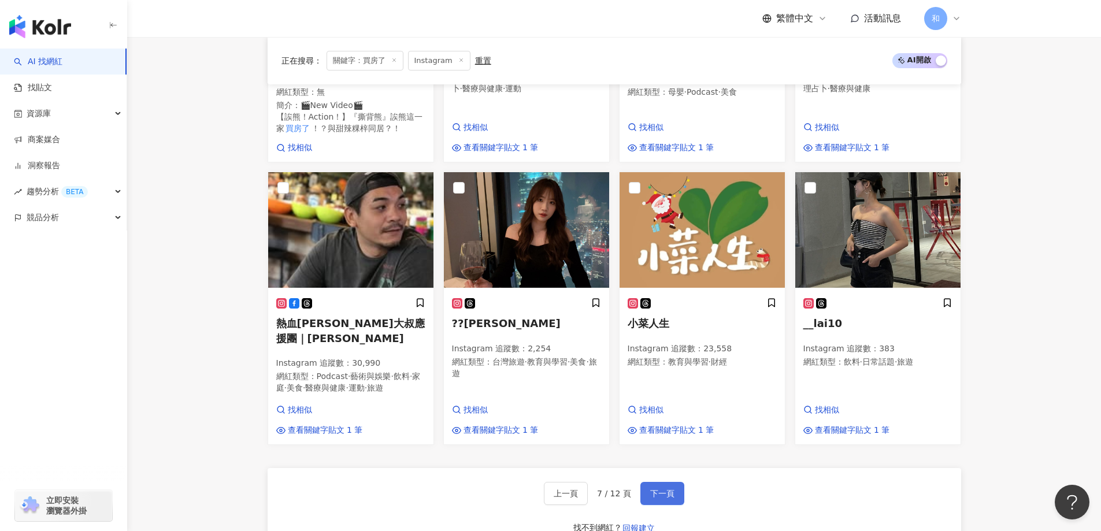
click at [660, 489] on span "下一頁" at bounding box center [662, 493] width 24 height 9
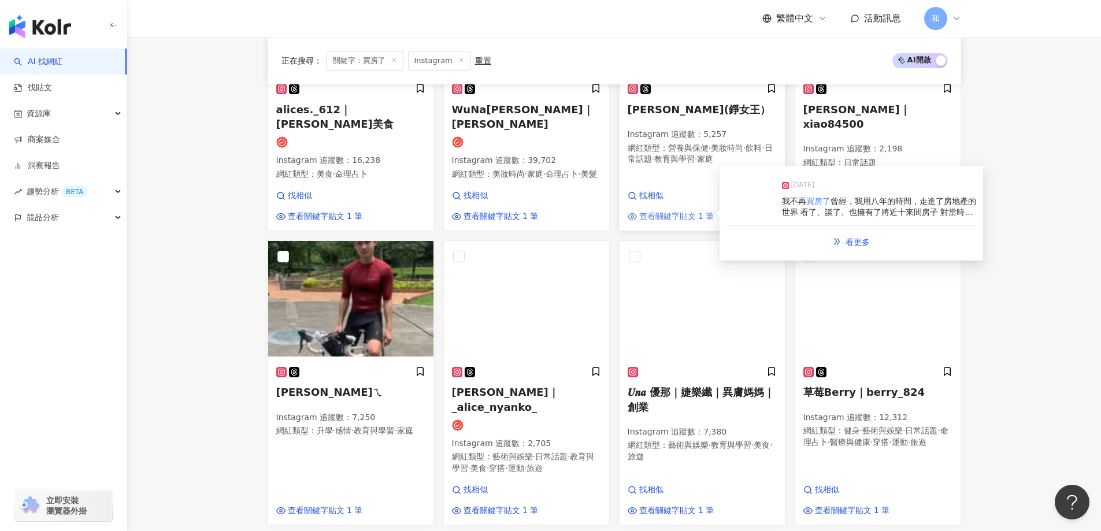
scroll to position [737, 0]
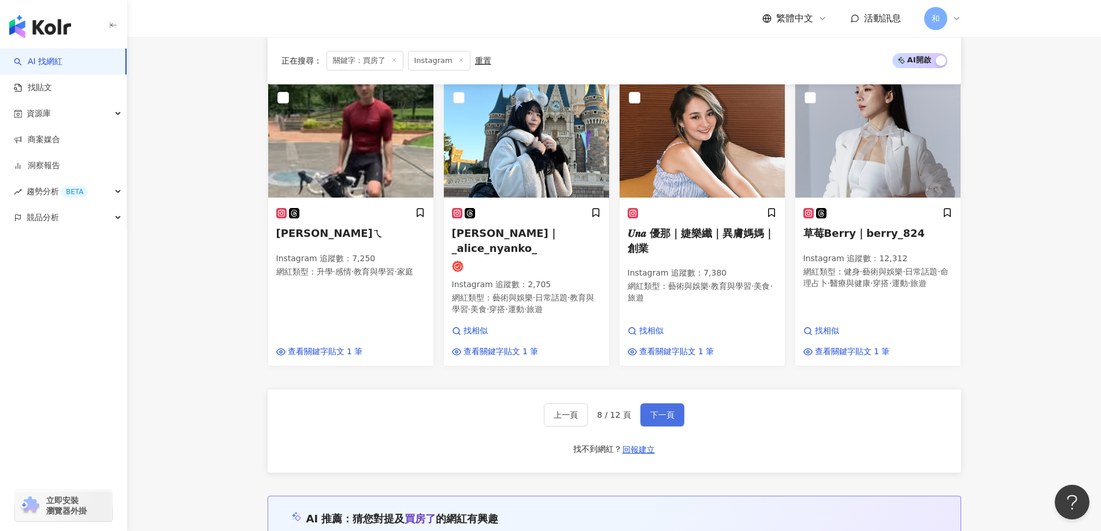
click at [661, 403] on button "下一頁" at bounding box center [662, 414] width 44 height 23
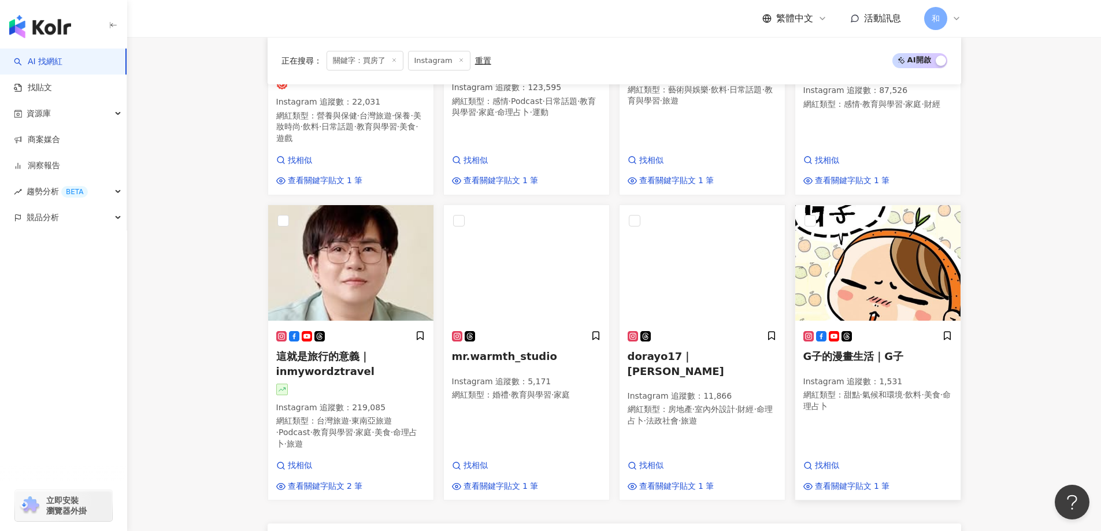
scroll to position [795, 0]
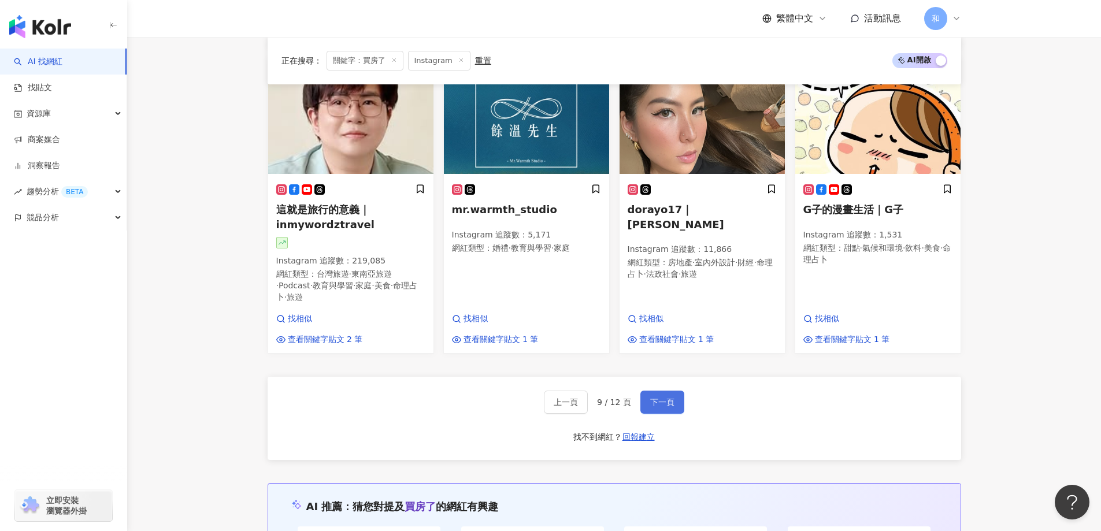
click at [655, 398] on span "下一頁" at bounding box center [662, 402] width 24 height 9
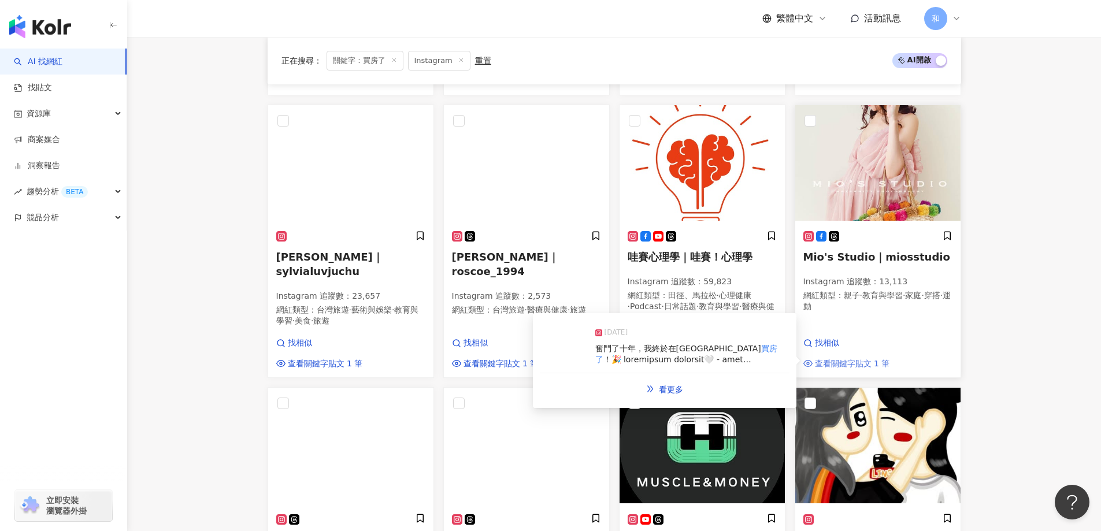
scroll to position [546, 0]
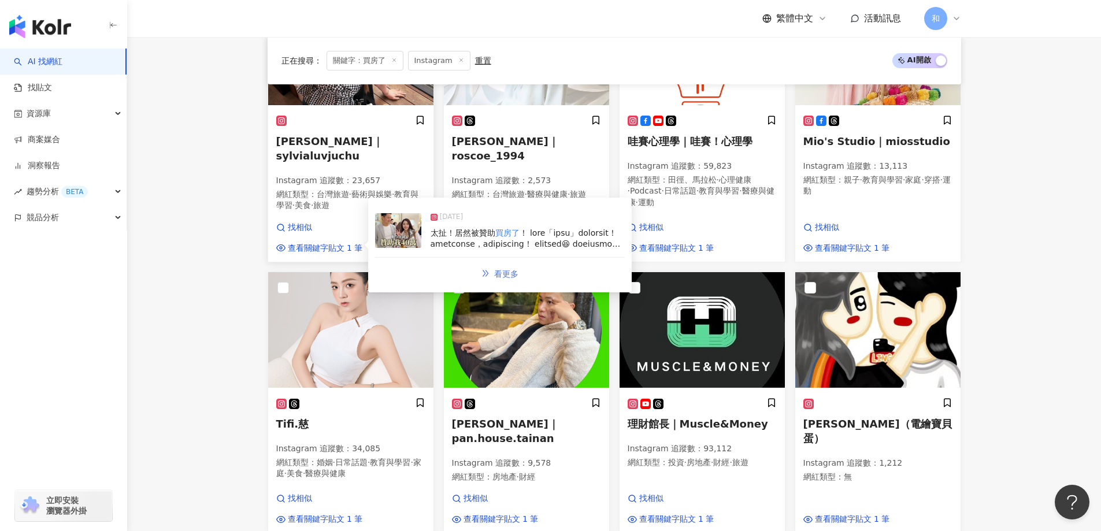
click at [519, 262] on link "看更多" at bounding box center [499, 273] width 61 height 23
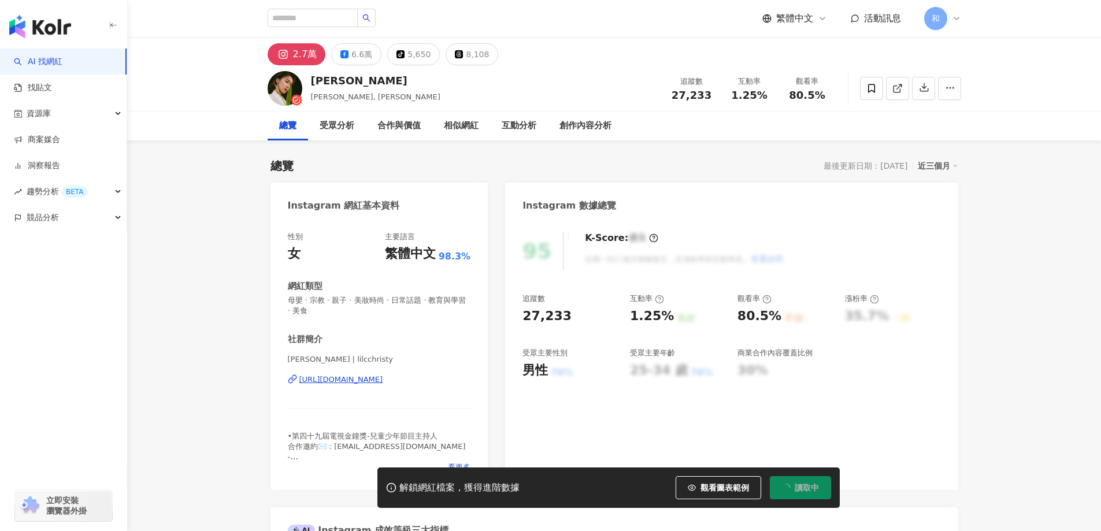
click at [340, 380] on div "https://www.instagram.com/lilcchristy/" at bounding box center [341, 380] width 84 height 10
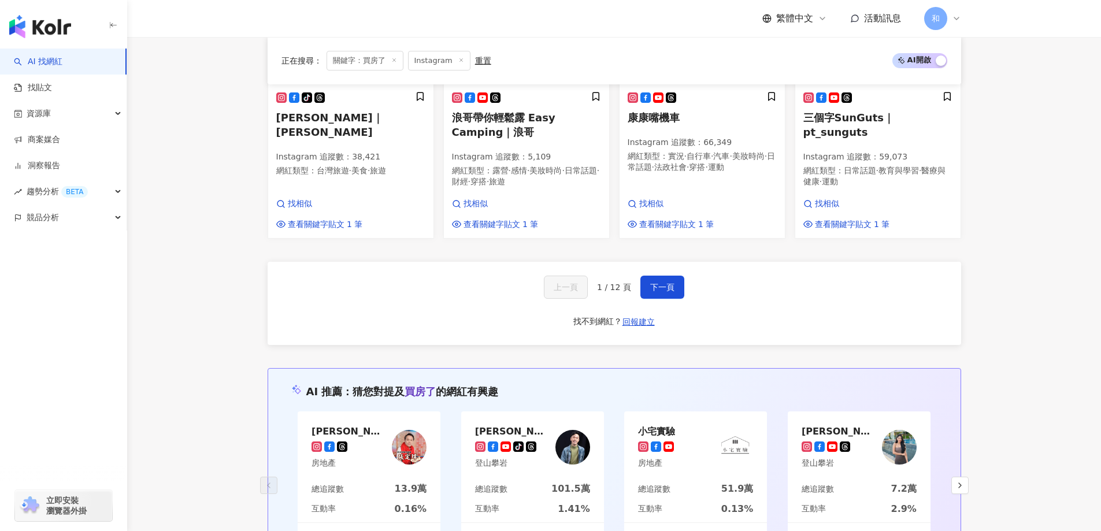
scroll to position [925, 0]
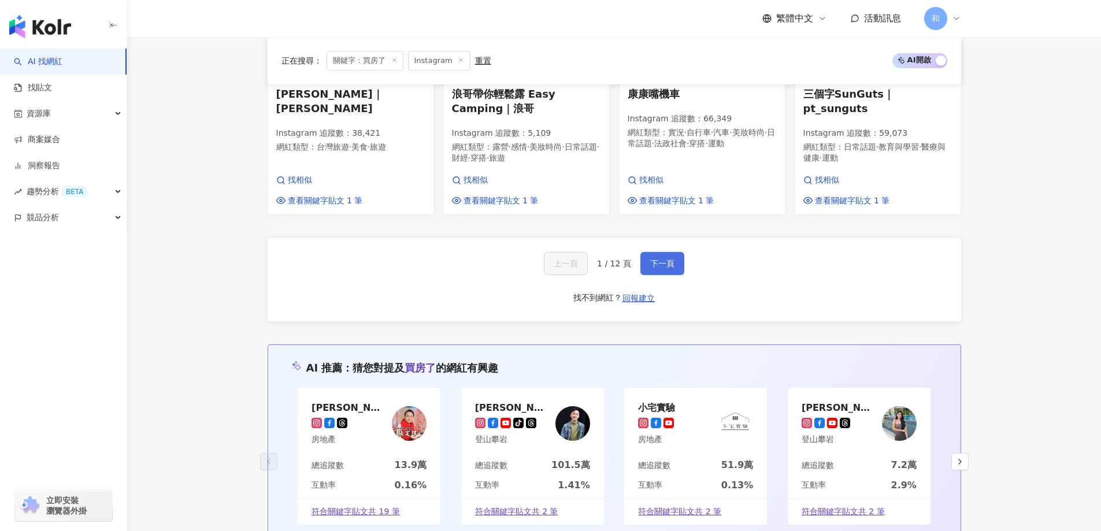
click at [650, 259] on span "下一頁" at bounding box center [662, 263] width 24 height 9
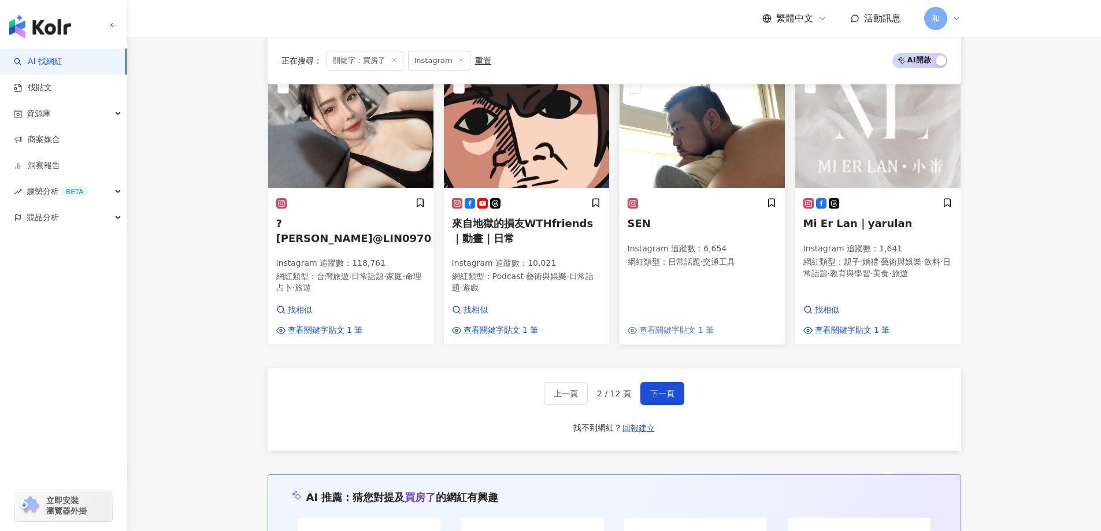
scroll to position [847, 0]
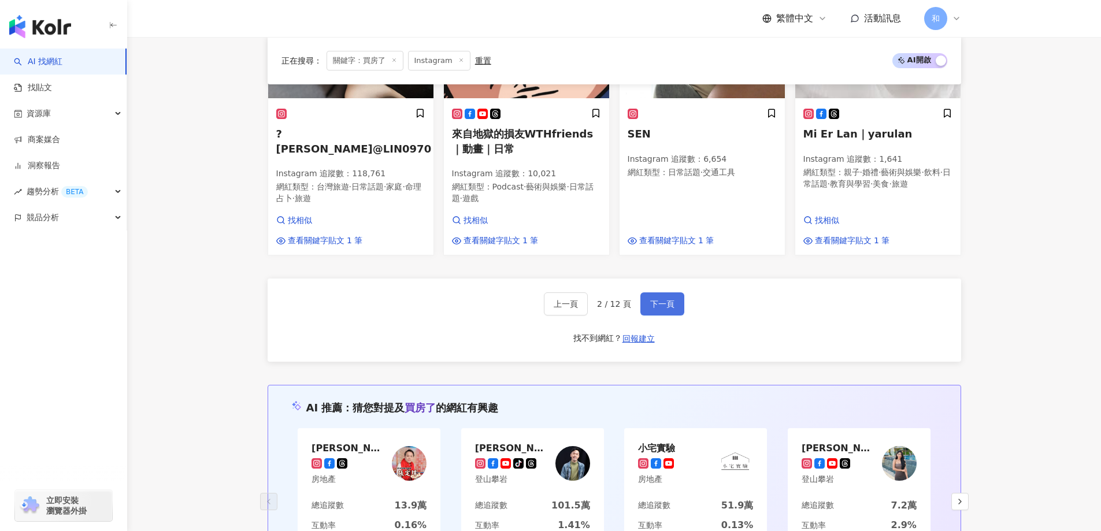
click at [665, 298] on button "下一頁" at bounding box center [662, 303] width 44 height 23
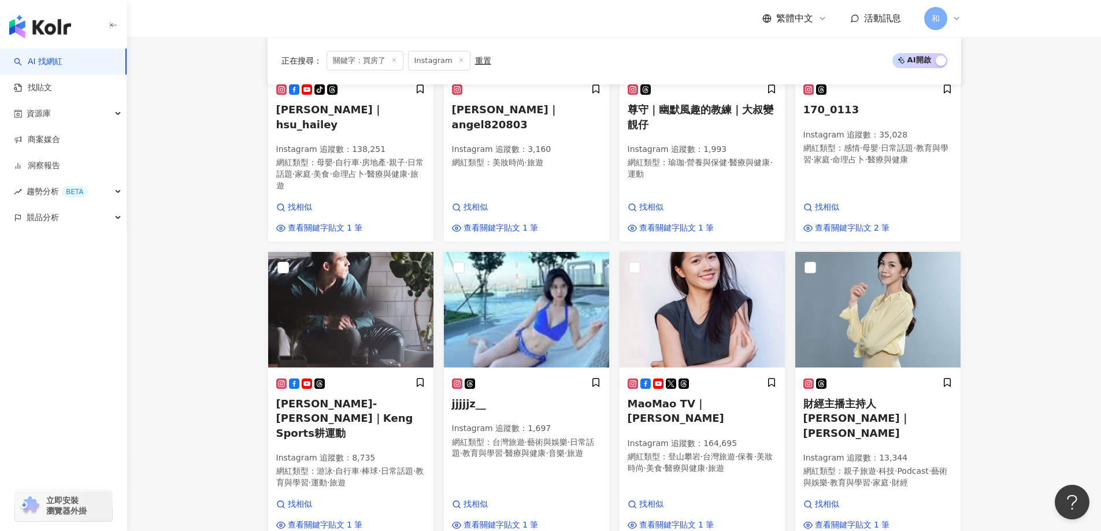
scroll to position [781, 0]
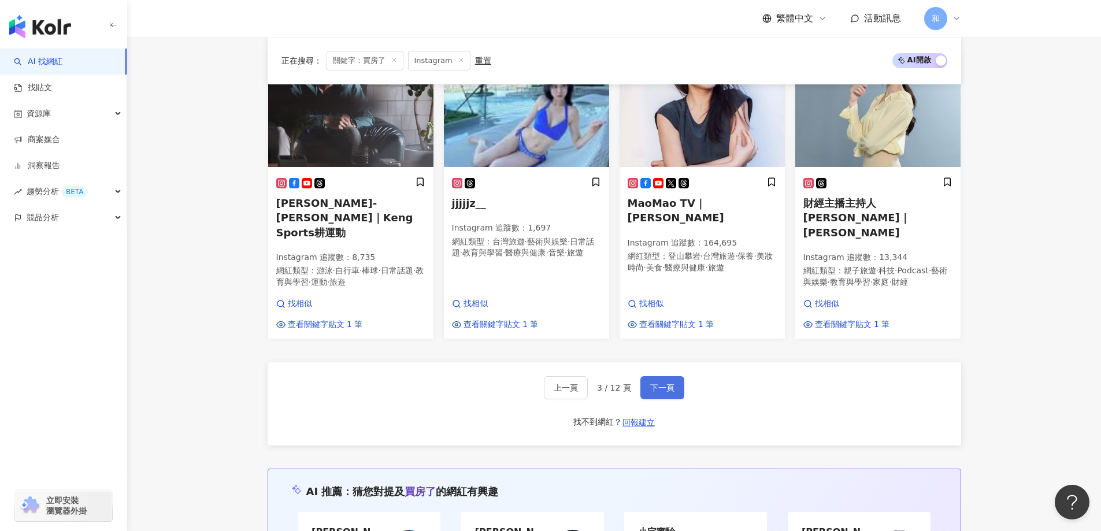
click at [650, 383] on span "下一頁" at bounding box center [662, 387] width 24 height 9
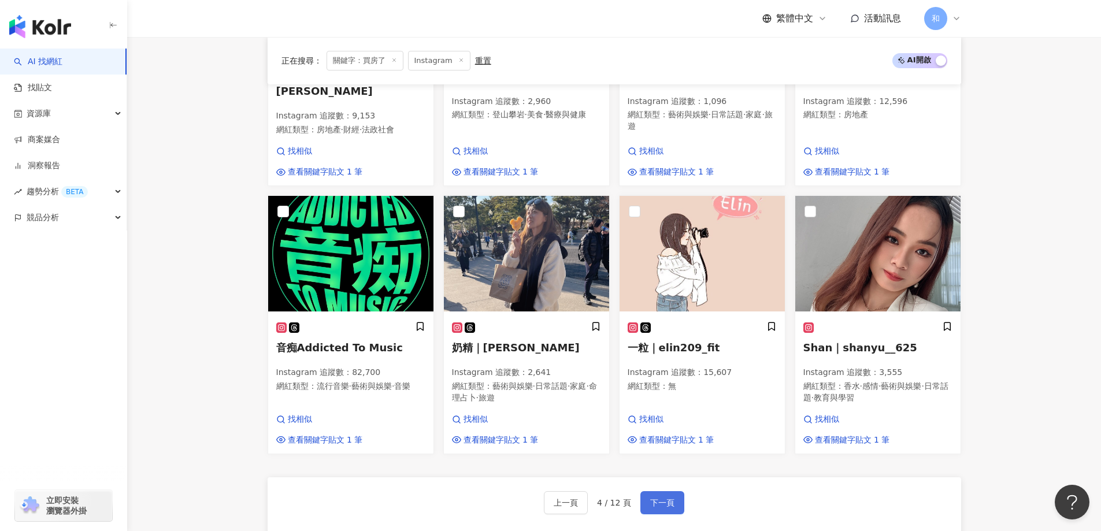
scroll to position [764, 0]
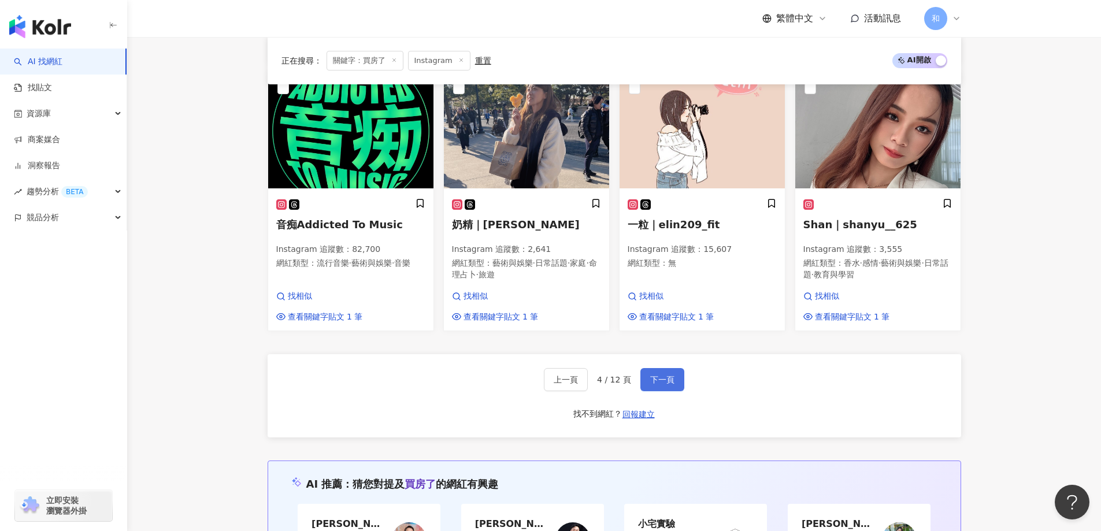
click at [650, 375] on span "下一頁" at bounding box center [662, 379] width 24 height 9
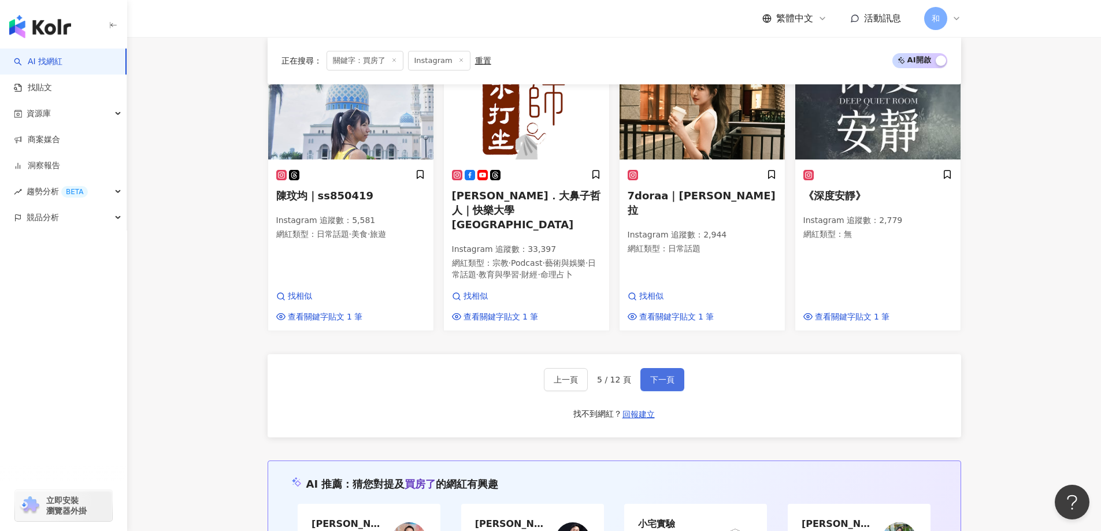
click at [650, 375] on span "下一頁" at bounding box center [662, 379] width 24 height 9
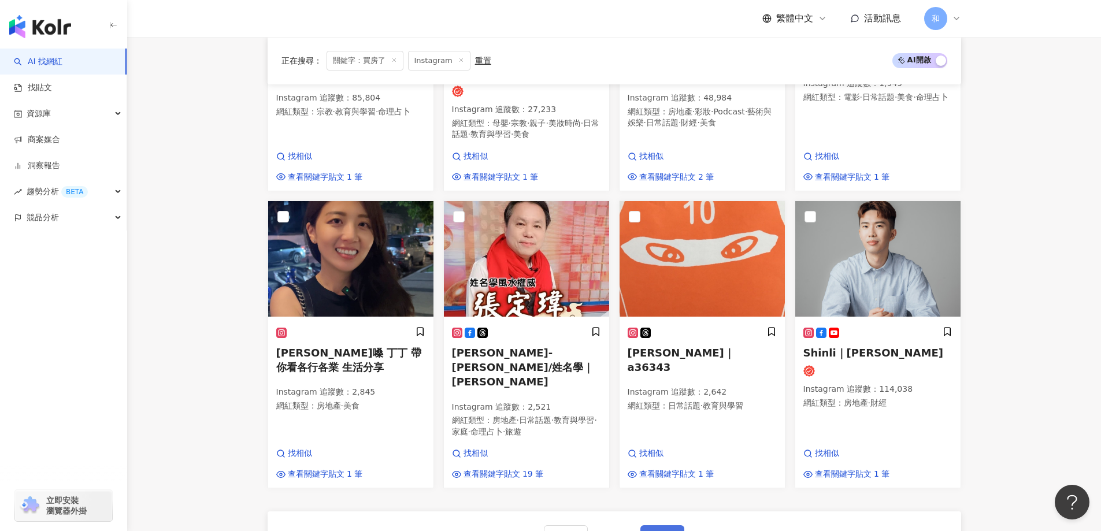
scroll to position [801, 0]
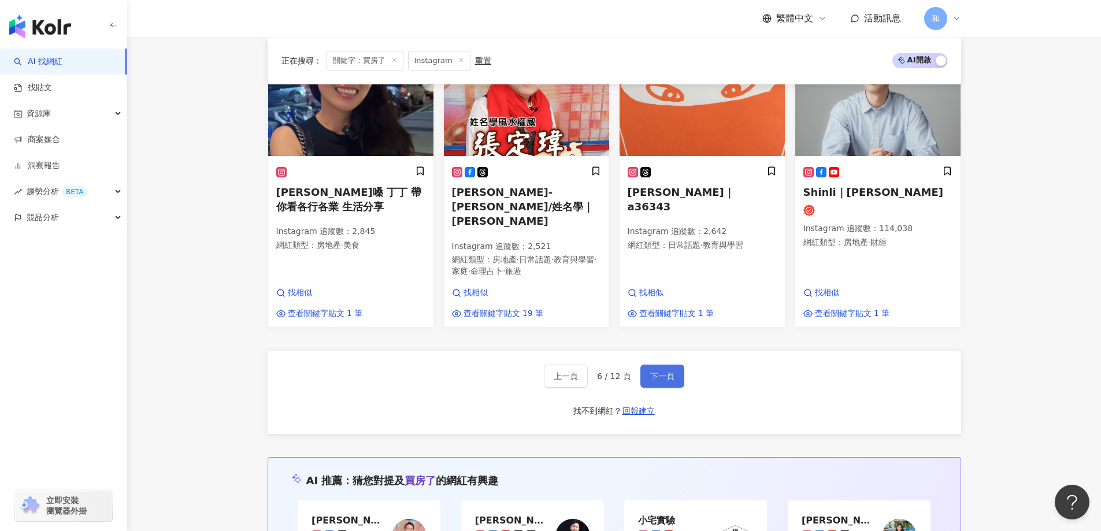
click at [651, 372] on span "下一頁" at bounding box center [662, 376] width 24 height 9
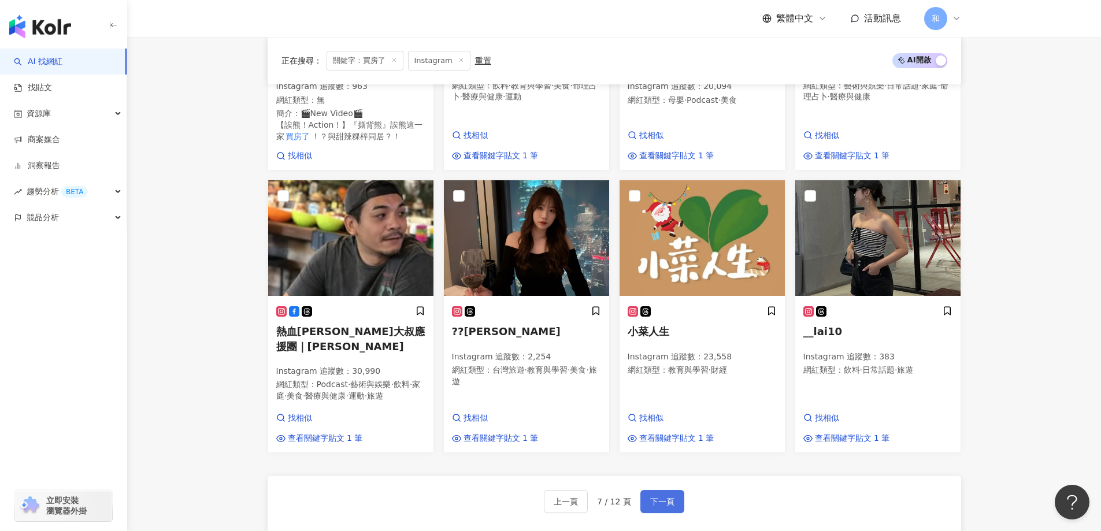
scroll to position [765, 0]
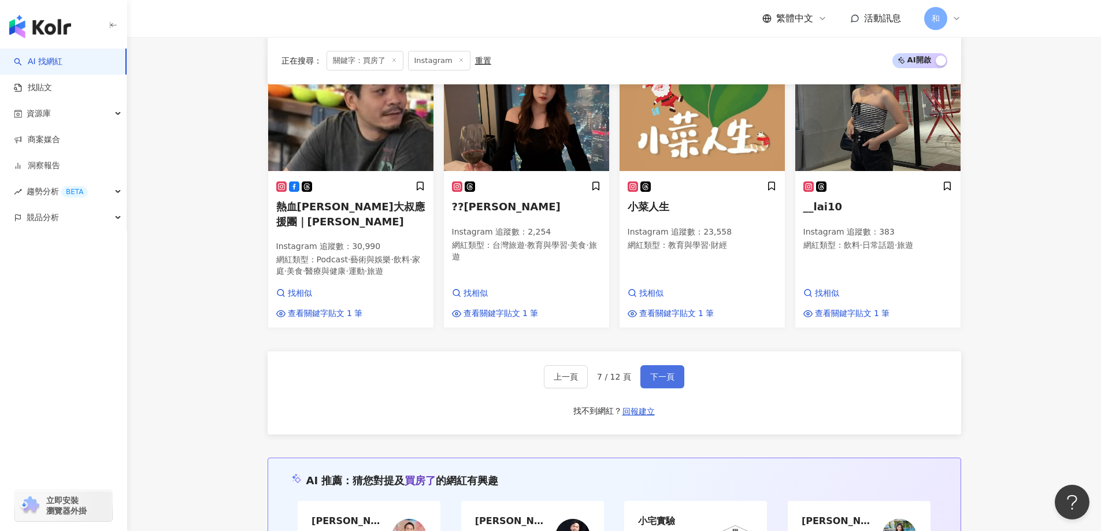
click at [647, 365] on button "下一頁" at bounding box center [662, 376] width 44 height 23
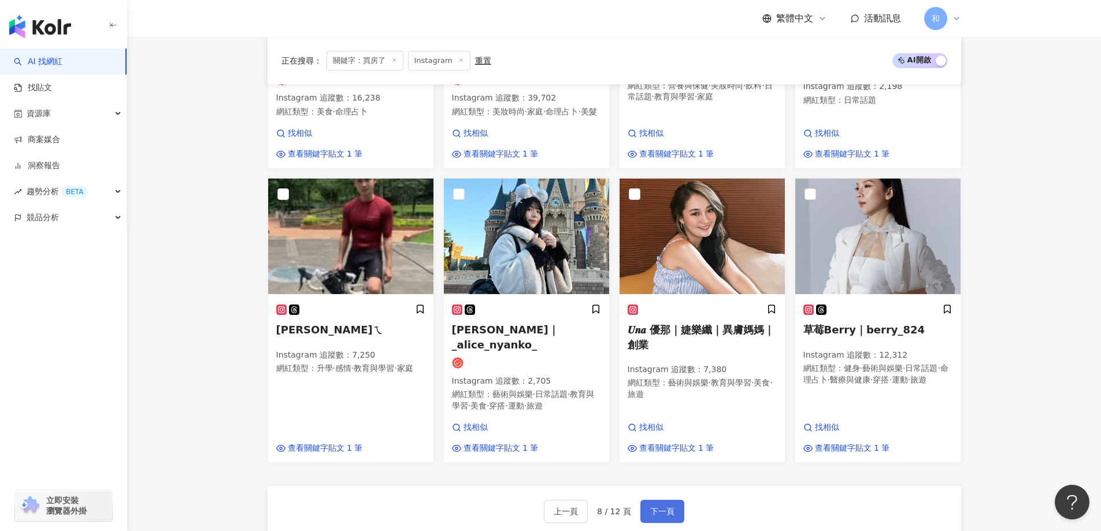
scroll to position [787, 0]
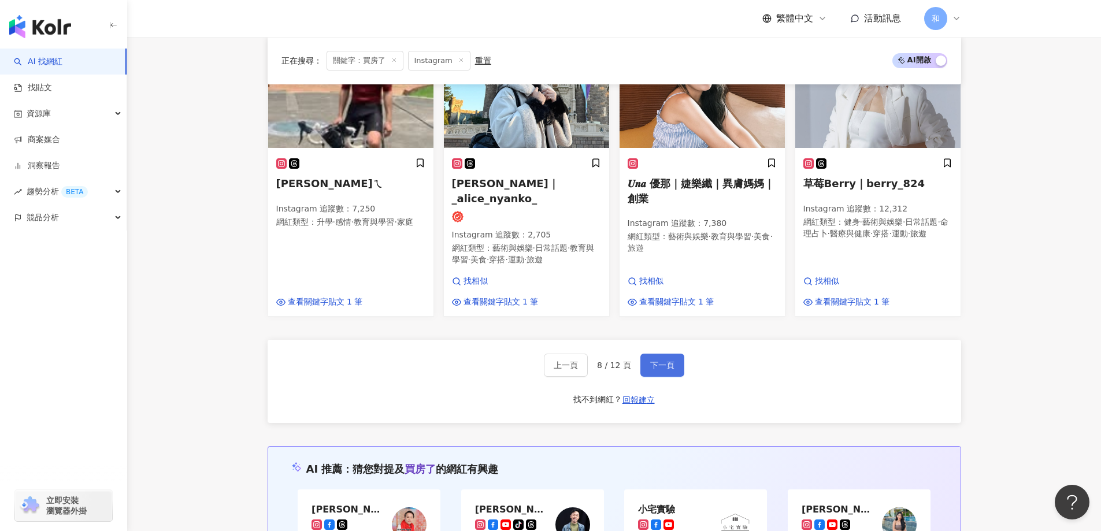
click at [647, 354] on button "下一頁" at bounding box center [662, 365] width 44 height 23
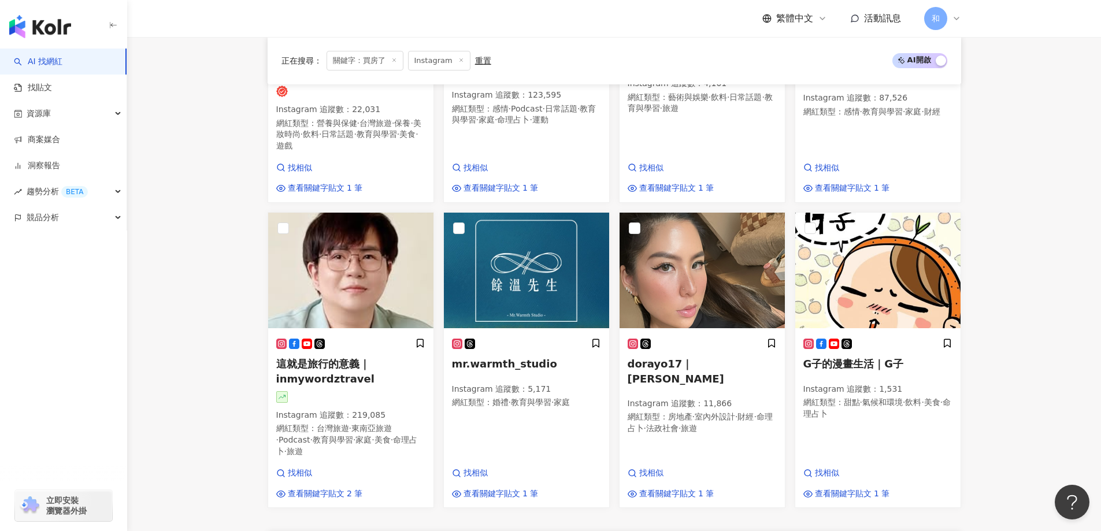
scroll to position [835, 0]
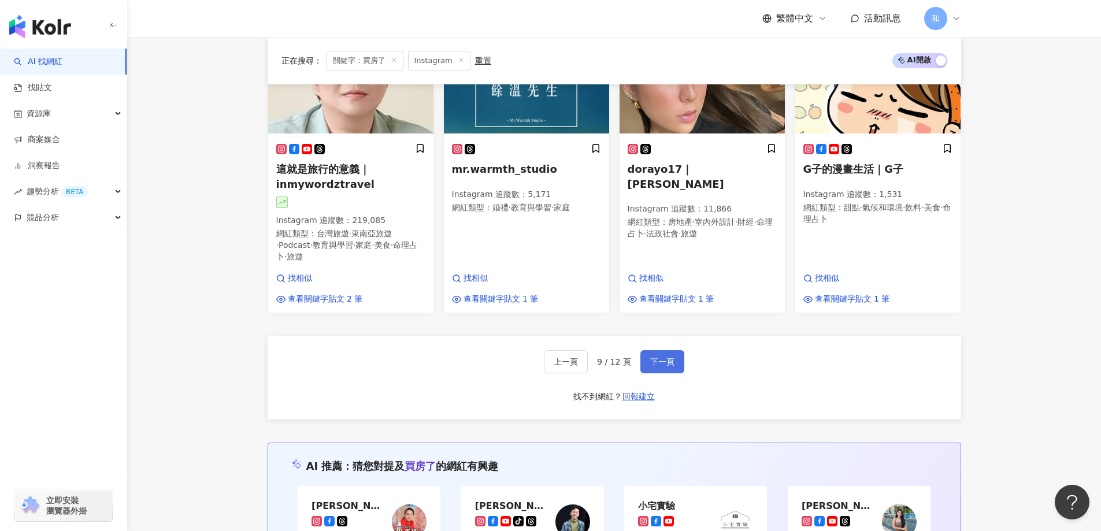
click at [647, 350] on button "下一頁" at bounding box center [662, 361] width 44 height 23
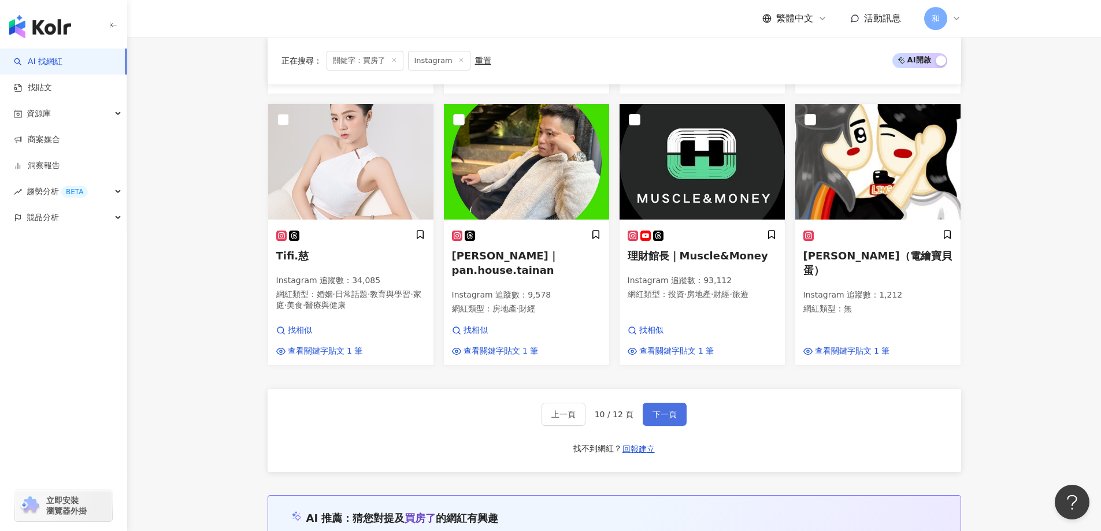
scroll to position [818, 0]
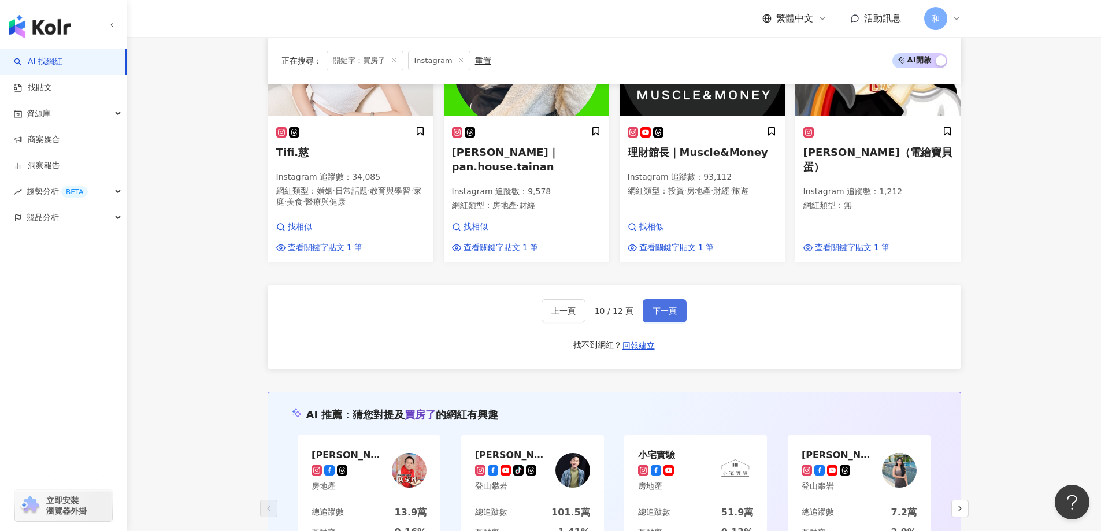
click at [658, 306] on span "下一頁" at bounding box center [665, 310] width 24 height 9
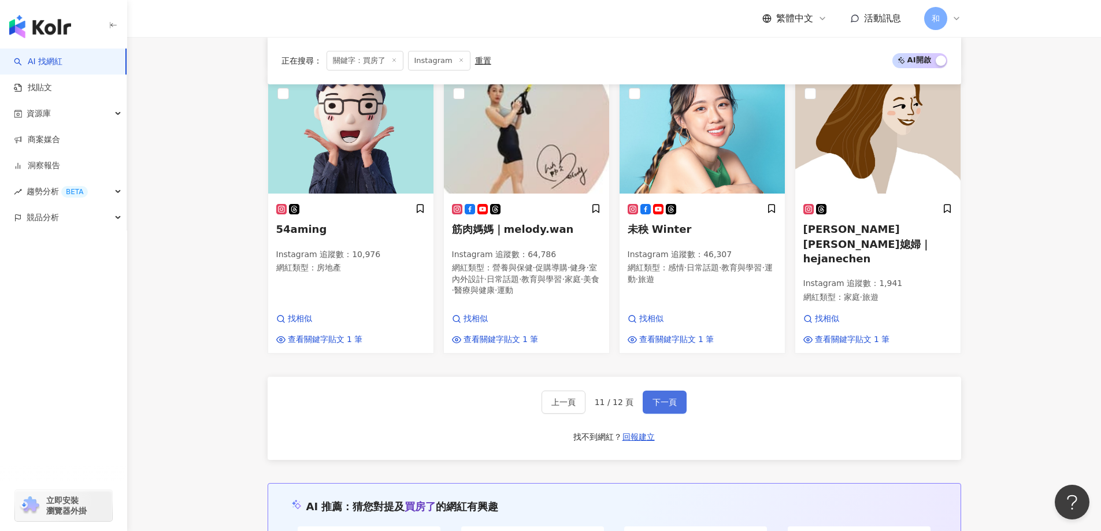
scroll to position [0, 0]
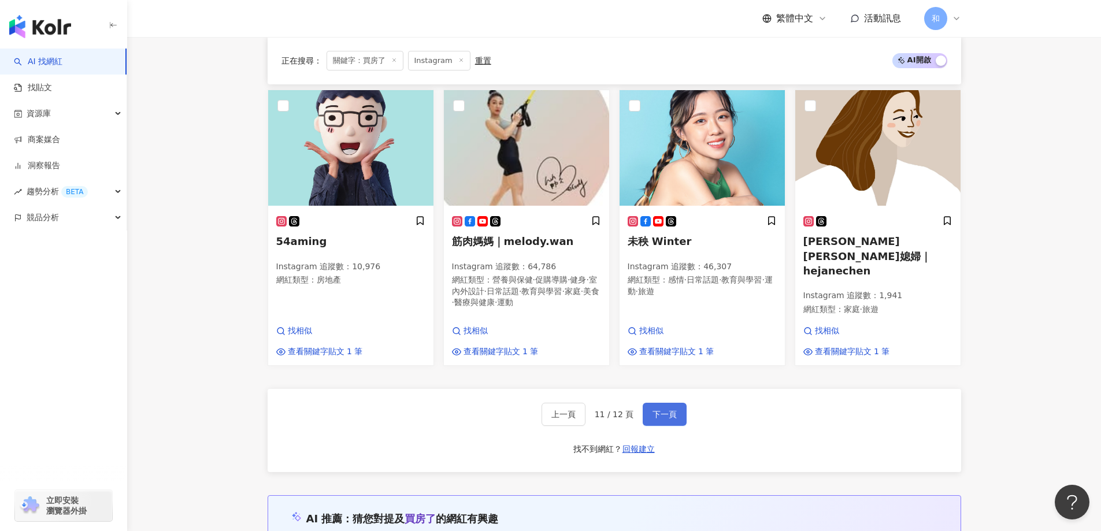
click at [673, 410] on span "下一頁" at bounding box center [665, 414] width 24 height 9
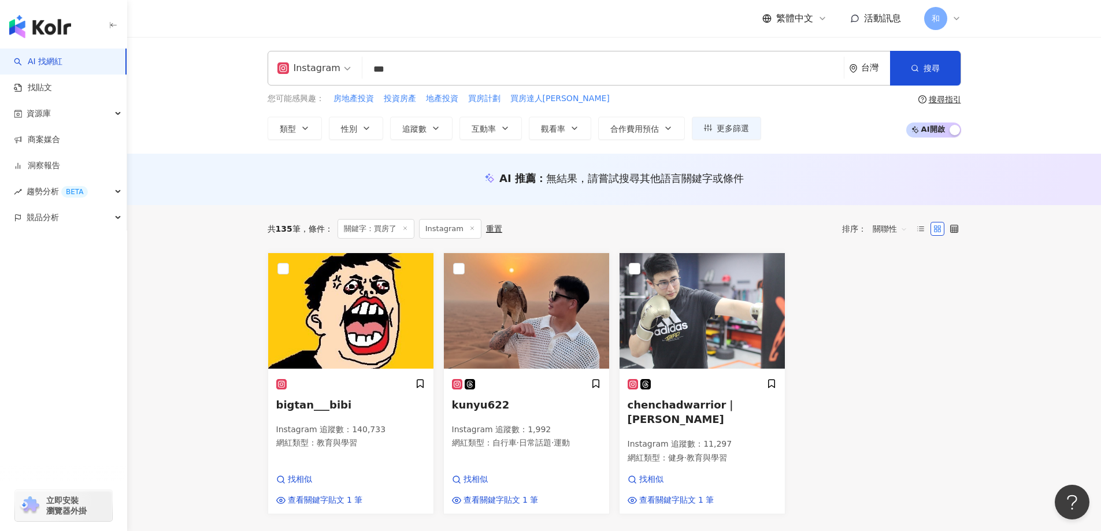
click at [413, 71] on input "***" at bounding box center [603, 69] width 472 height 22
type input "*"
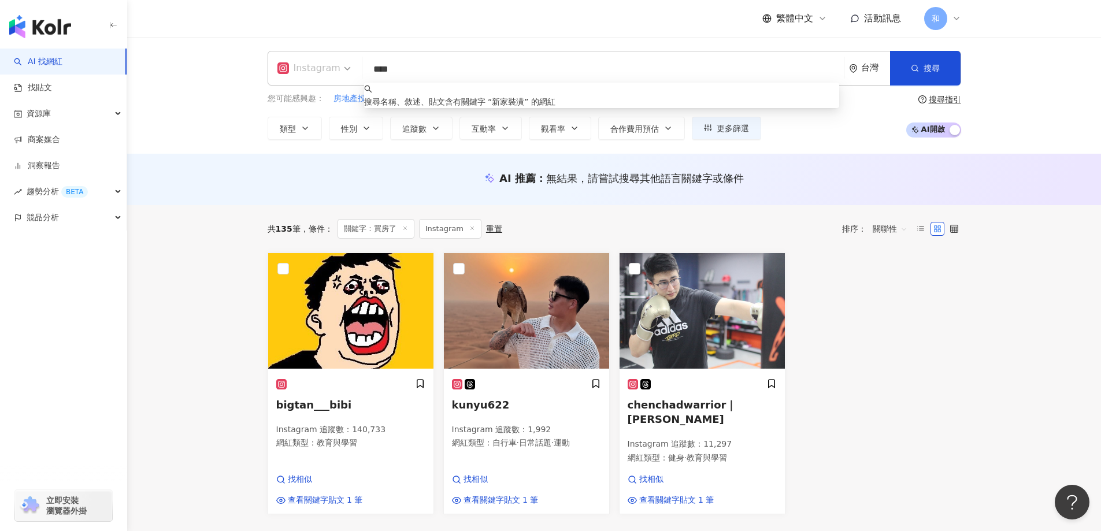
click at [338, 65] on span "Instagram" at bounding box center [313, 68] width 73 height 18
type input "****"
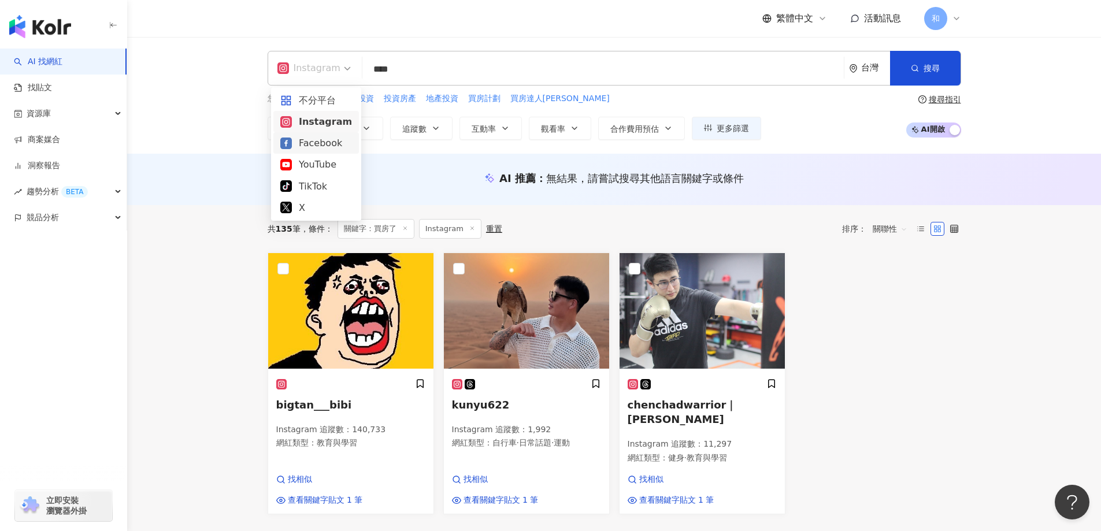
click at [325, 147] on div "Facebook" at bounding box center [316, 143] width 72 height 14
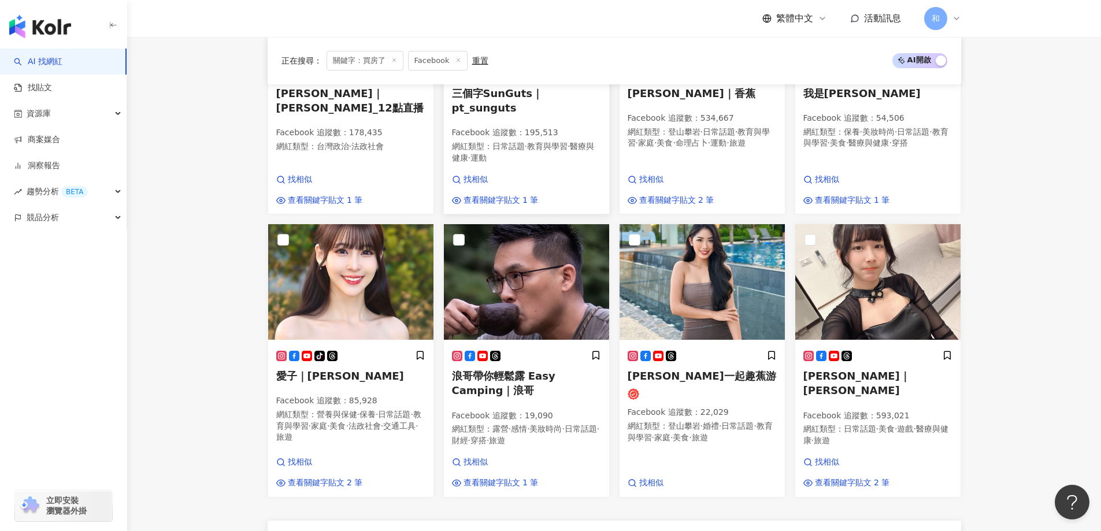
scroll to position [874, 0]
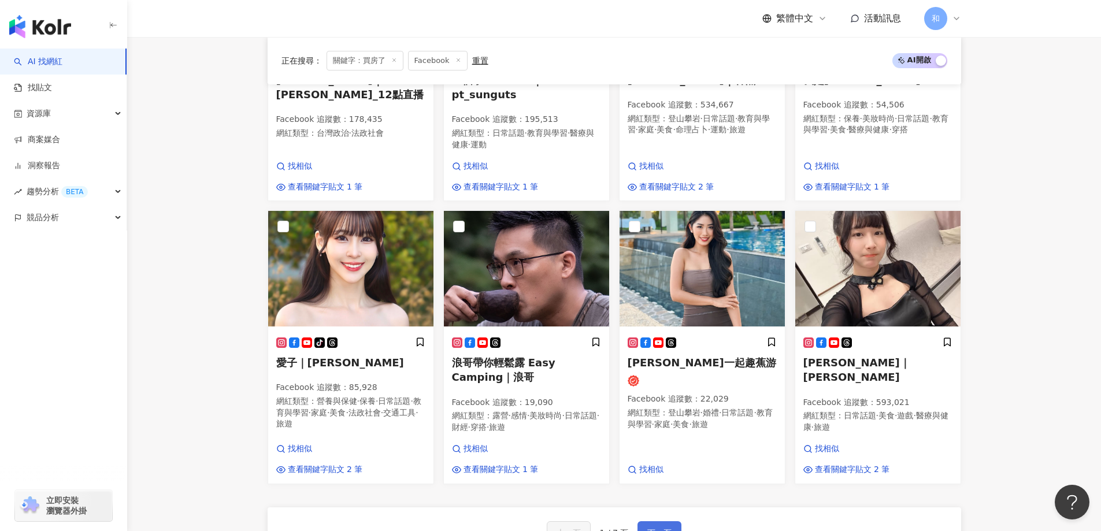
click at [654, 528] on span "下一頁" at bounding box center [659, 532] width 24 height 9
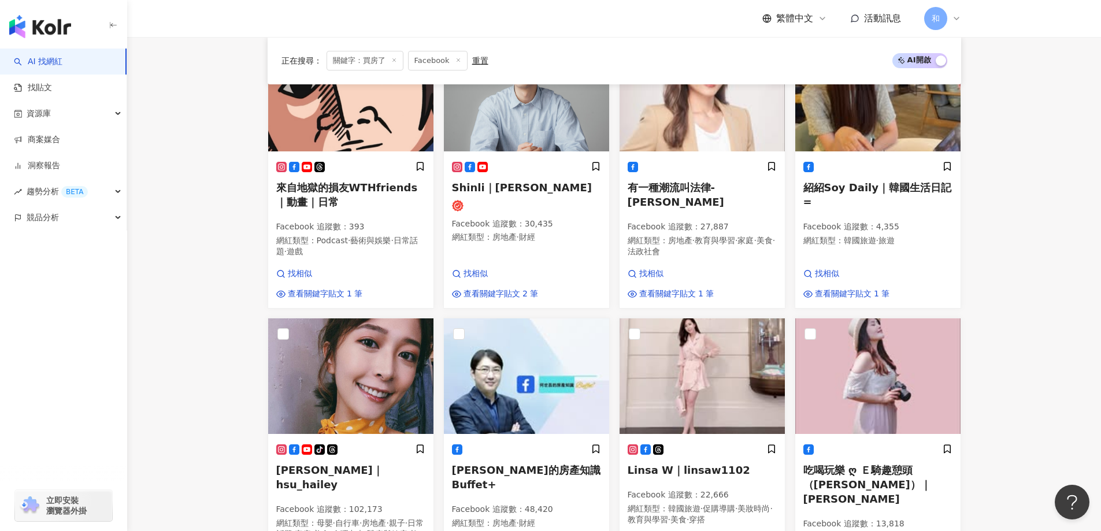
scroll to position [1013, 0]
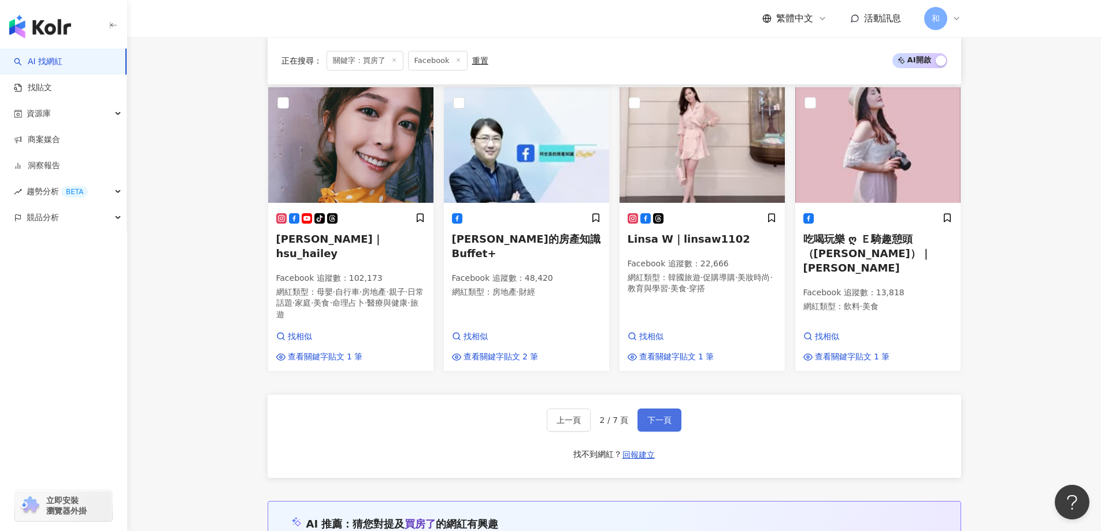
click at [647, 416] on span "下一頁" at bounding box center [659, 420] width 24 height 9
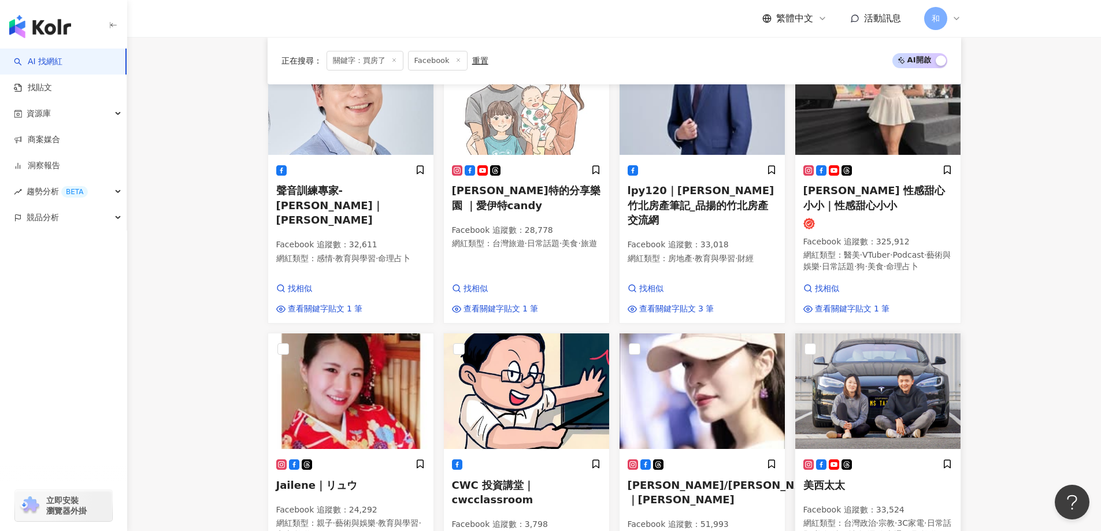
scroll to position [897, 0]
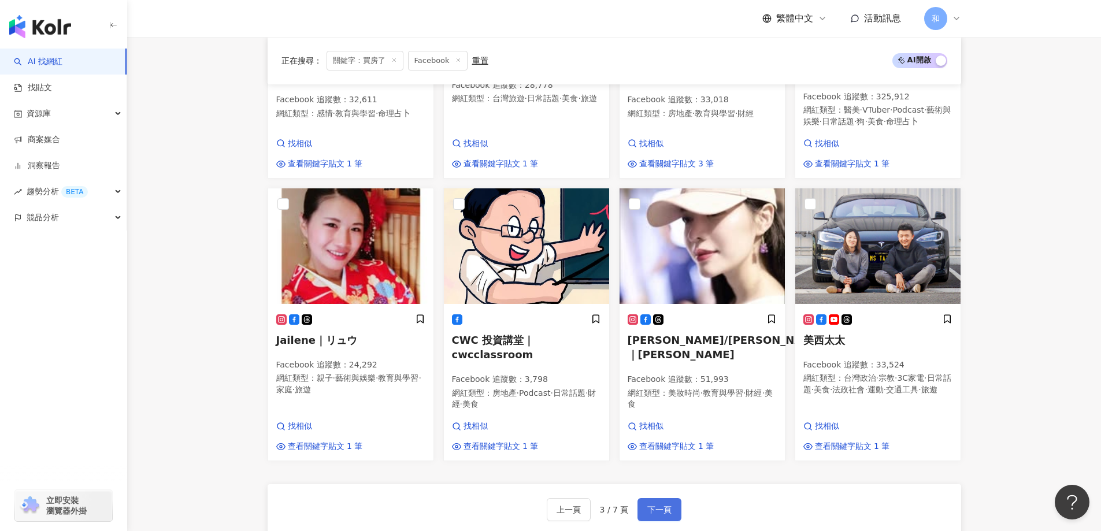
click at [669, 505] on span "下一頁" at bounding box center [659, 509] width 24 height 9
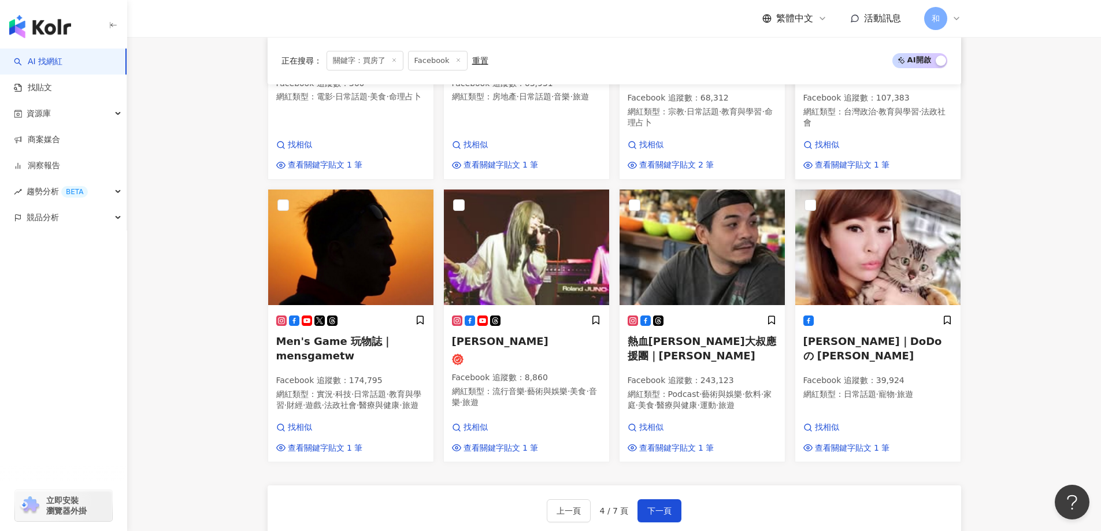
scroll to position [1059, 0]
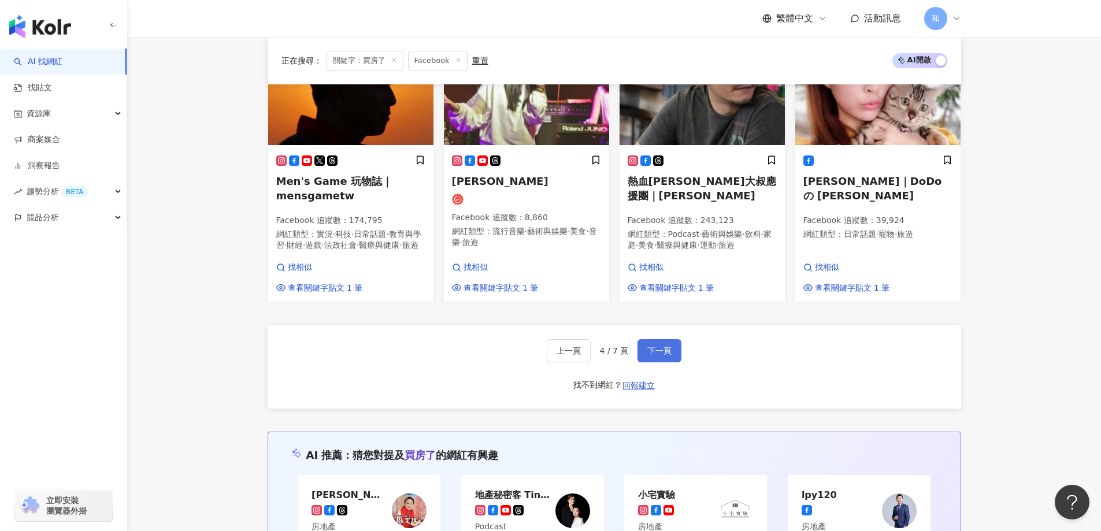
click at [662, 346] on span "下一頁" at bounding box center [659, 350] width 24 height 9
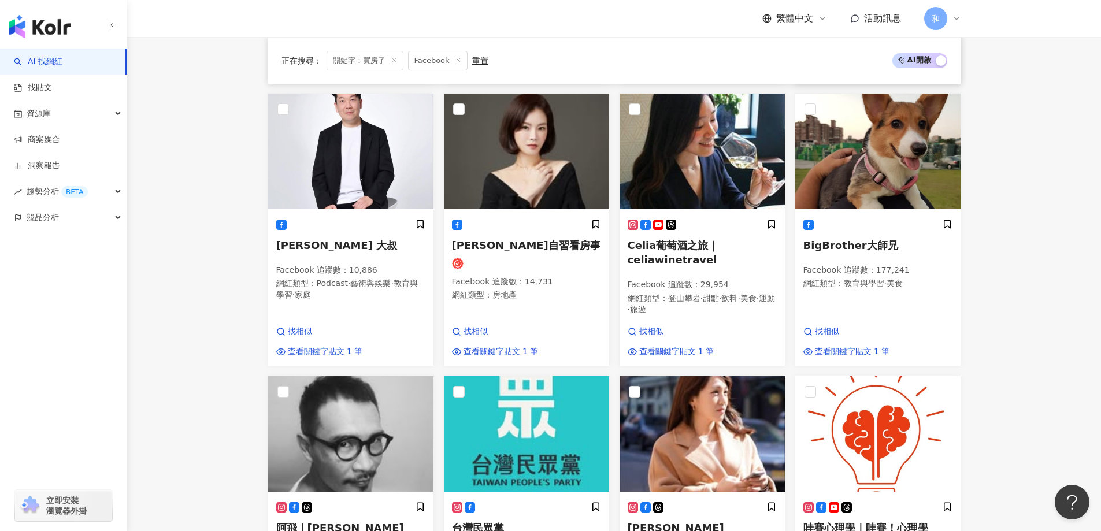
scroll to position [1013, 0]
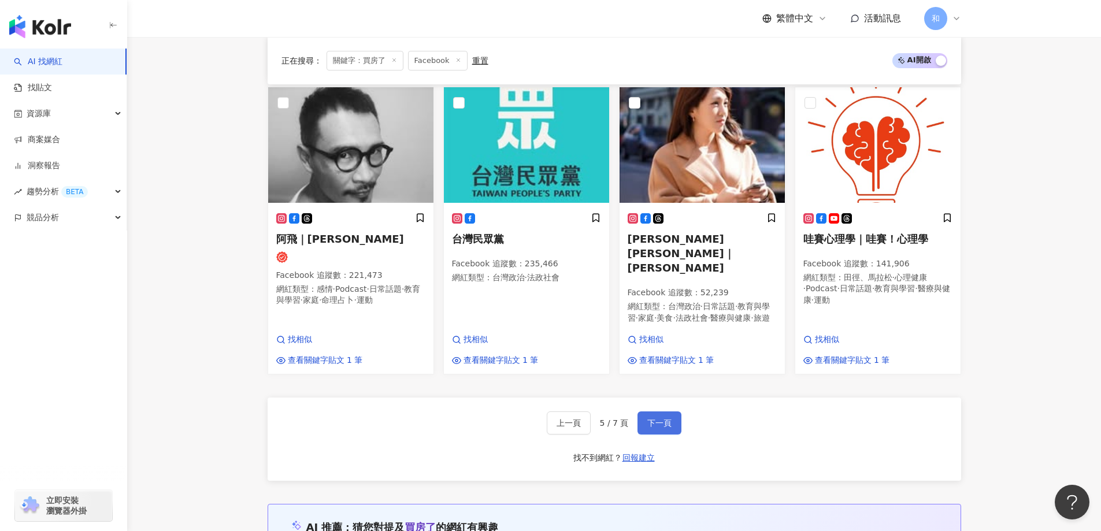
click at [658, 418] on span "下一頁" at bounding box center [659, 422] width 24 height 9
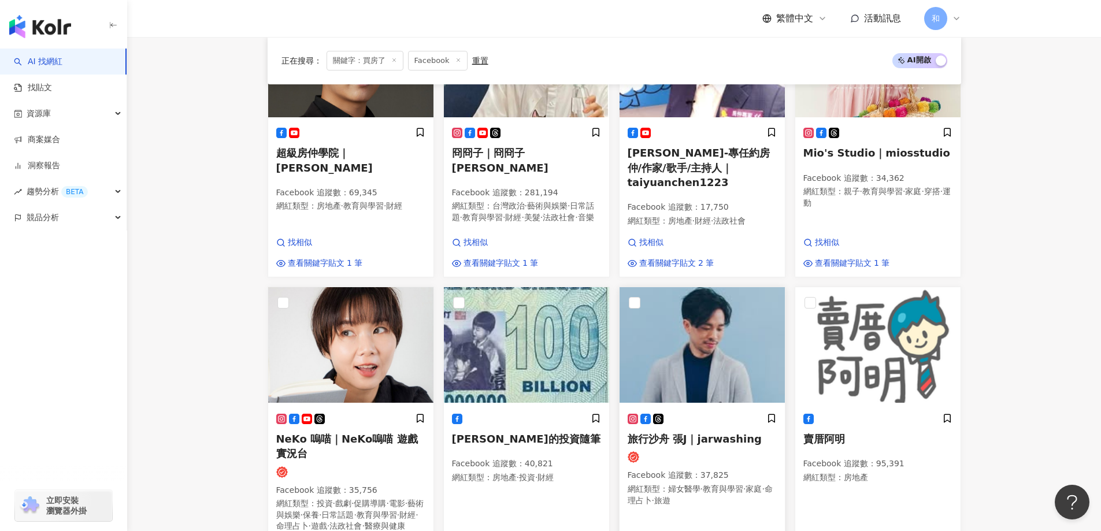
scroll to position [1090, 0]
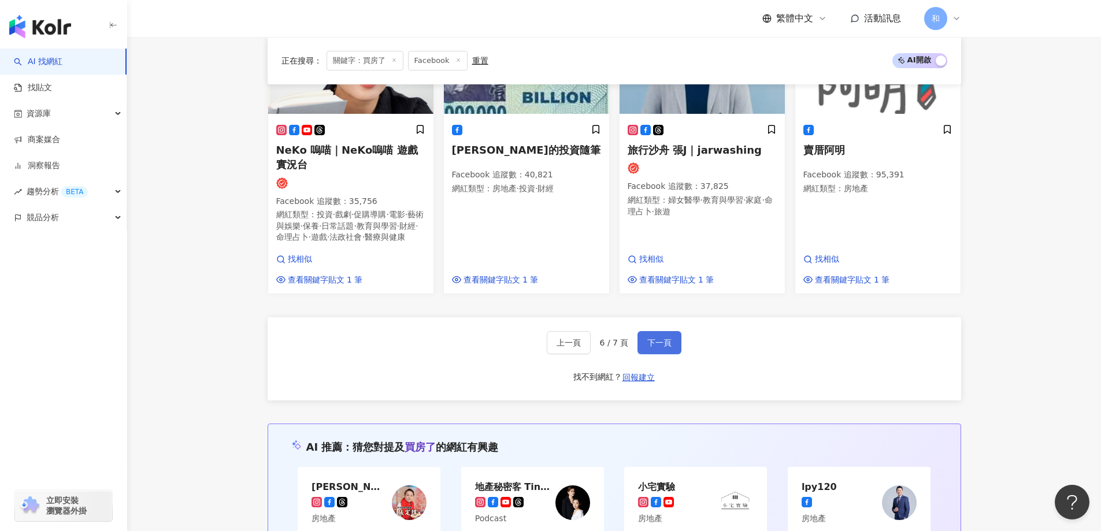
click at [661, 338] on span "下一頁" at bounding box center [659, 342] width 24 height 9
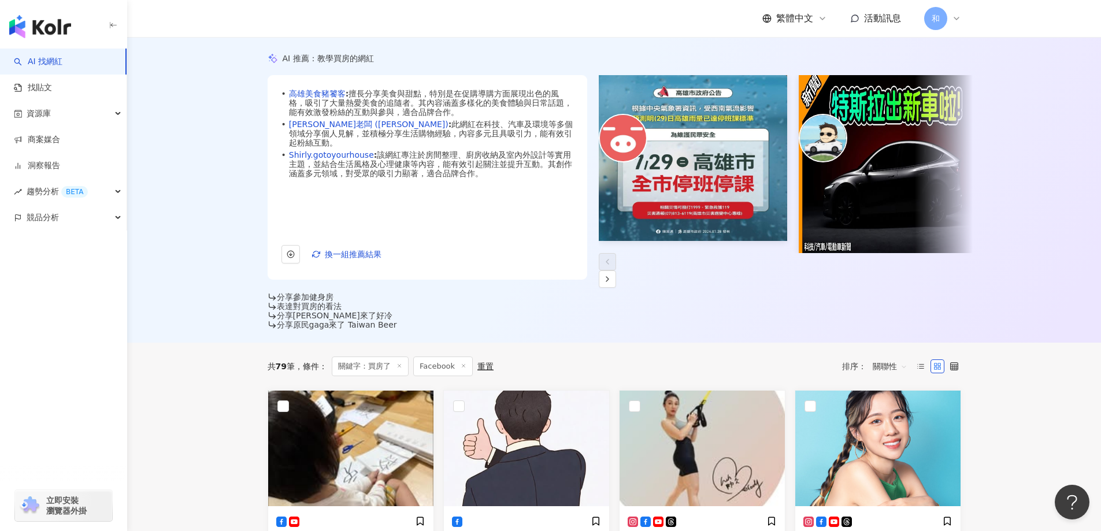
scroll to position [0, 0]
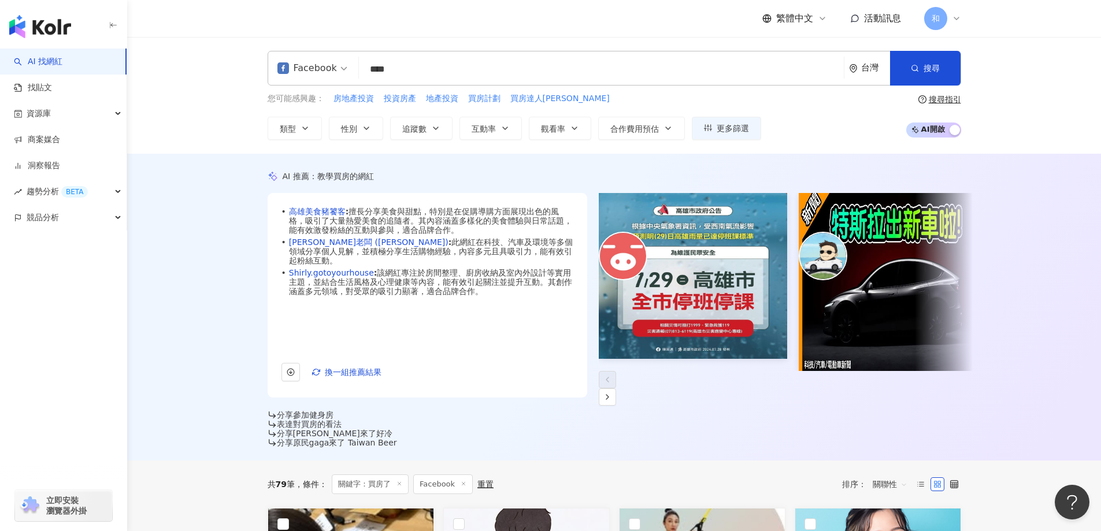
click at [390, 70] on input "****" at bounding box center [602, 69] width 476 height 22
click at [929, 71] on span "搜尋" at bounding box center [932, 68] width 16 height 9
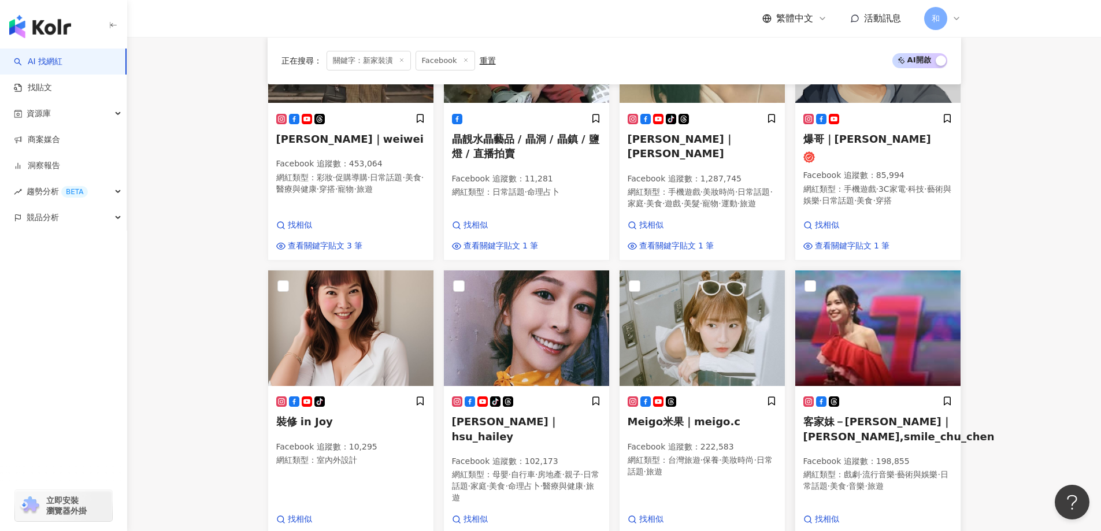
scroll to position [887, 0]
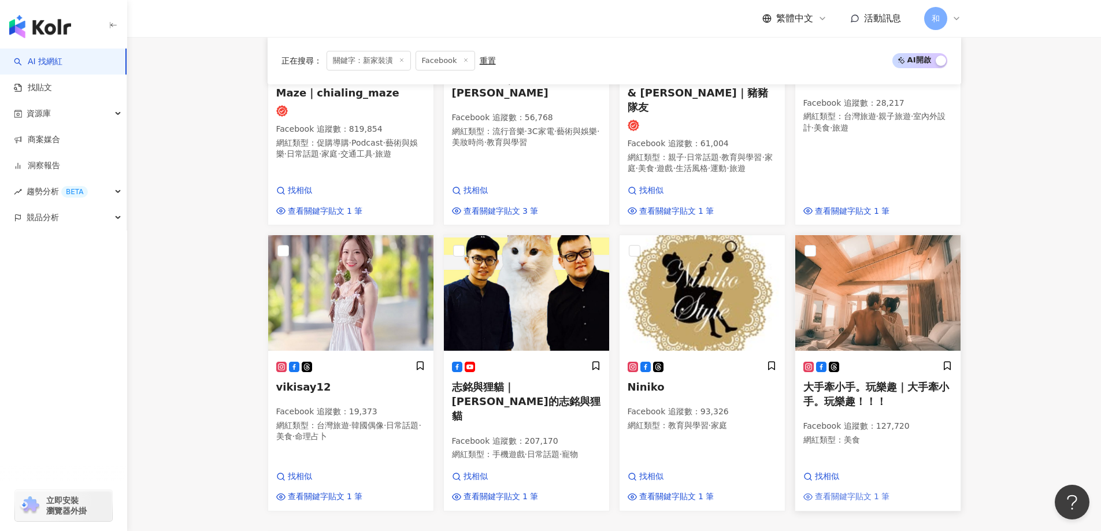
scroll to position [900, 0]
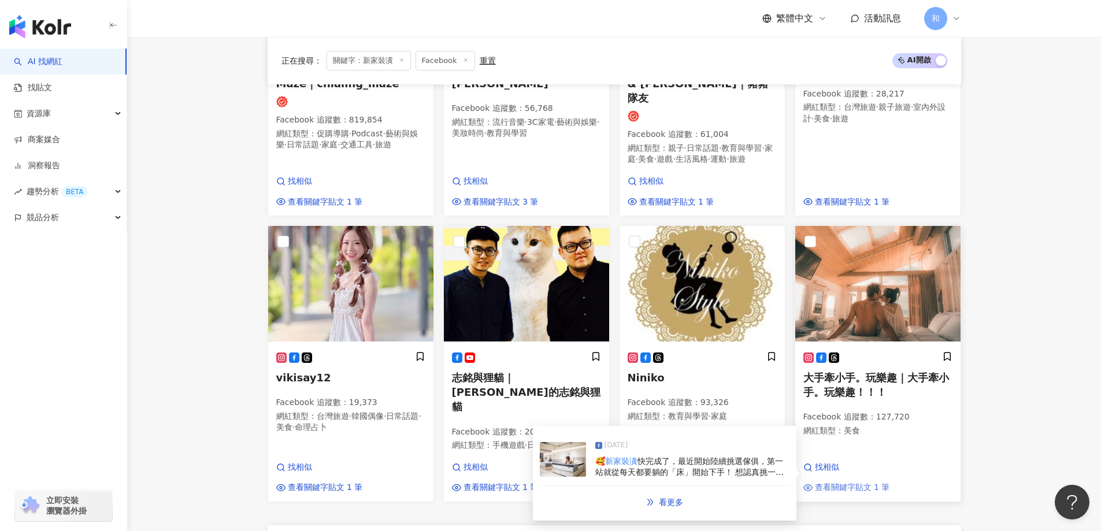
click at [855, 482] on span "查看關鍵字貼文 1 筆" at bounding box center [852, 488] width 75 height 12
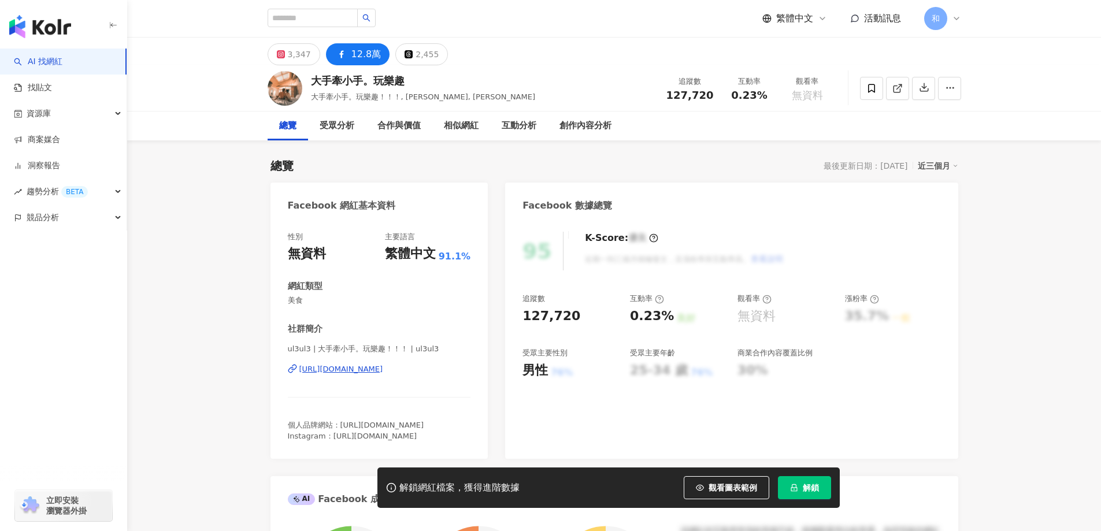
click at [383, 367] on div "[URL][DOMAIN_NAME]" at bounding box center [341, 369] width 84 height 10
